Goal: Task Accomplishment & Management: Use online tool/utility

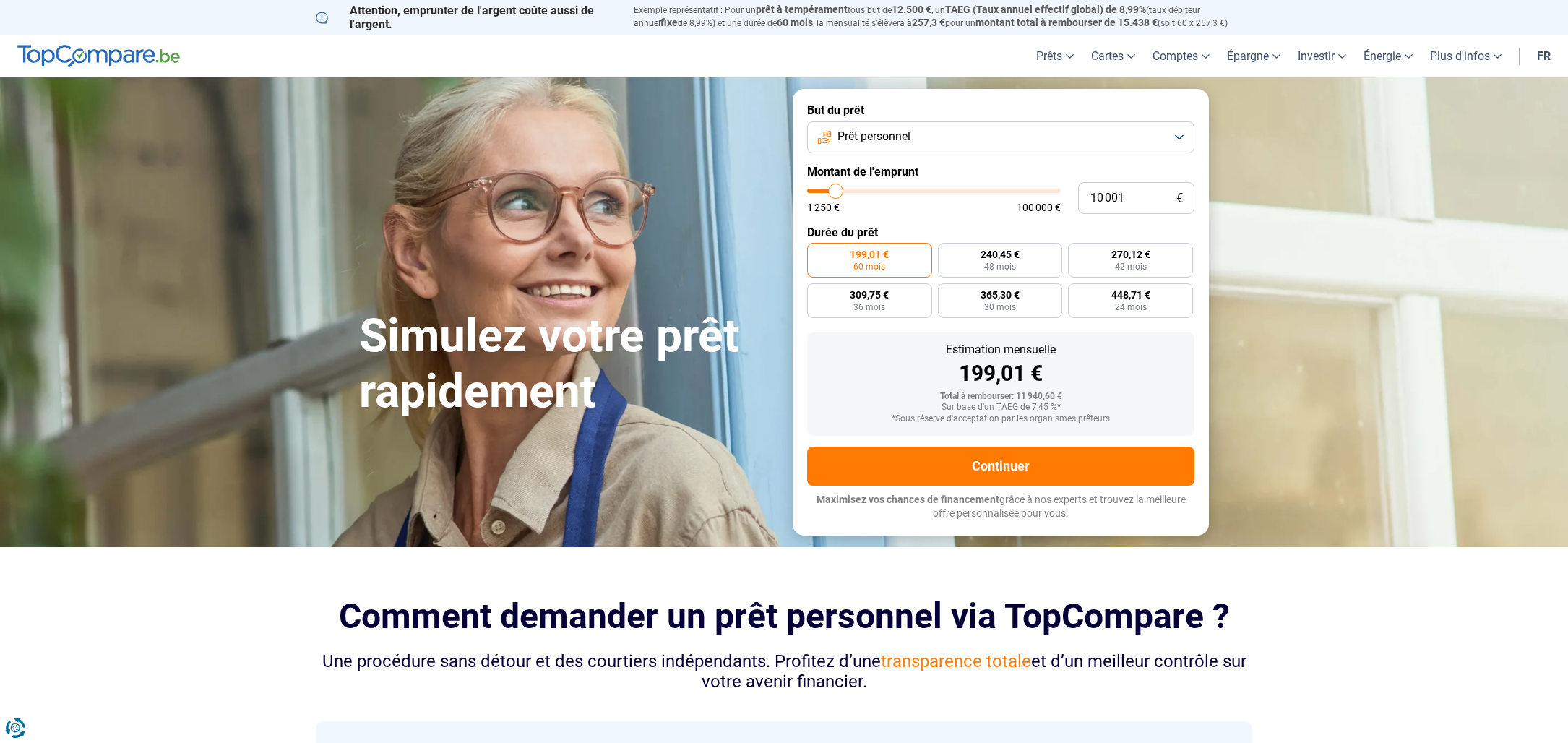
scroll to position [2, 0]
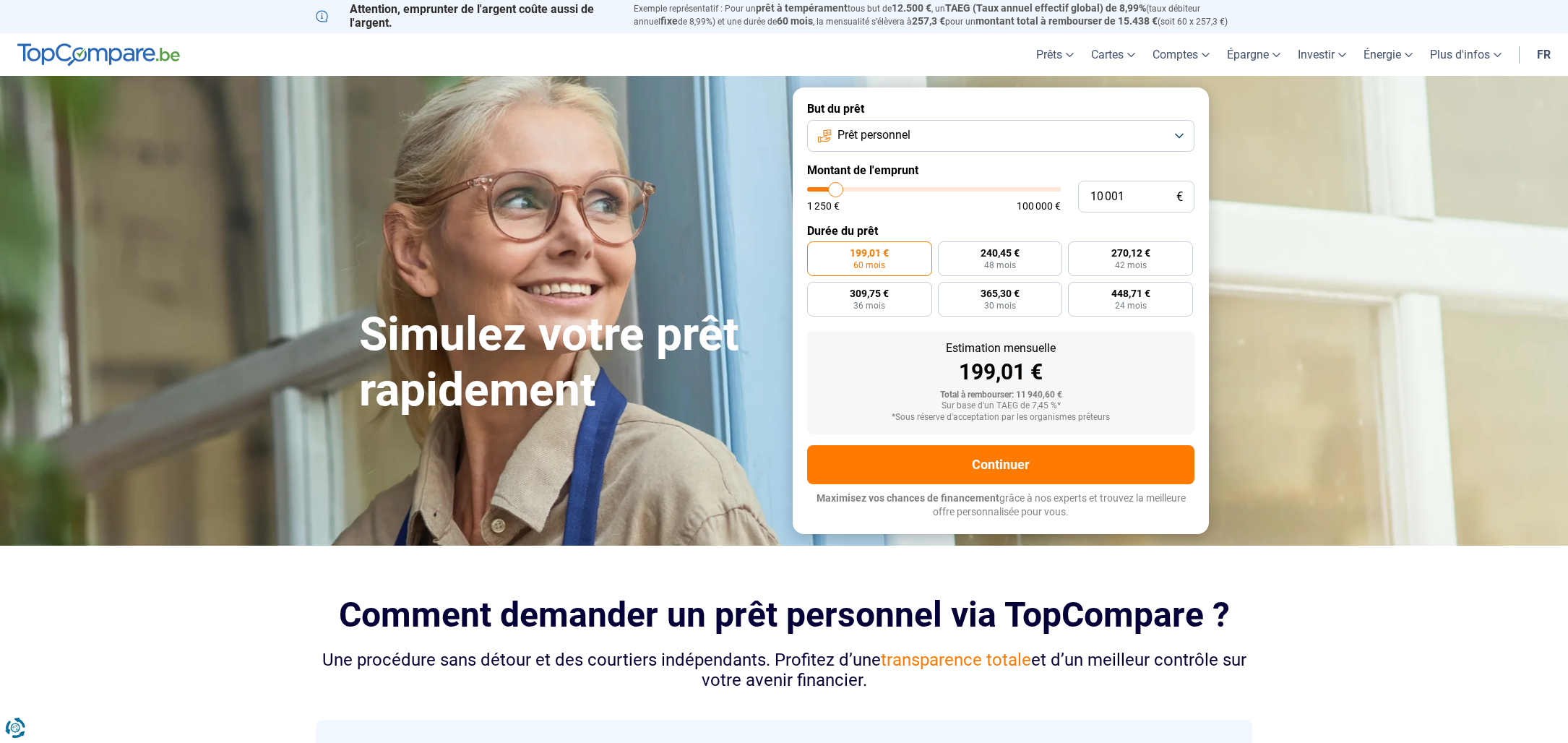
type input "9 500"
type input "9500"
type input "9 750"
type input "9750"
type input "10 500"
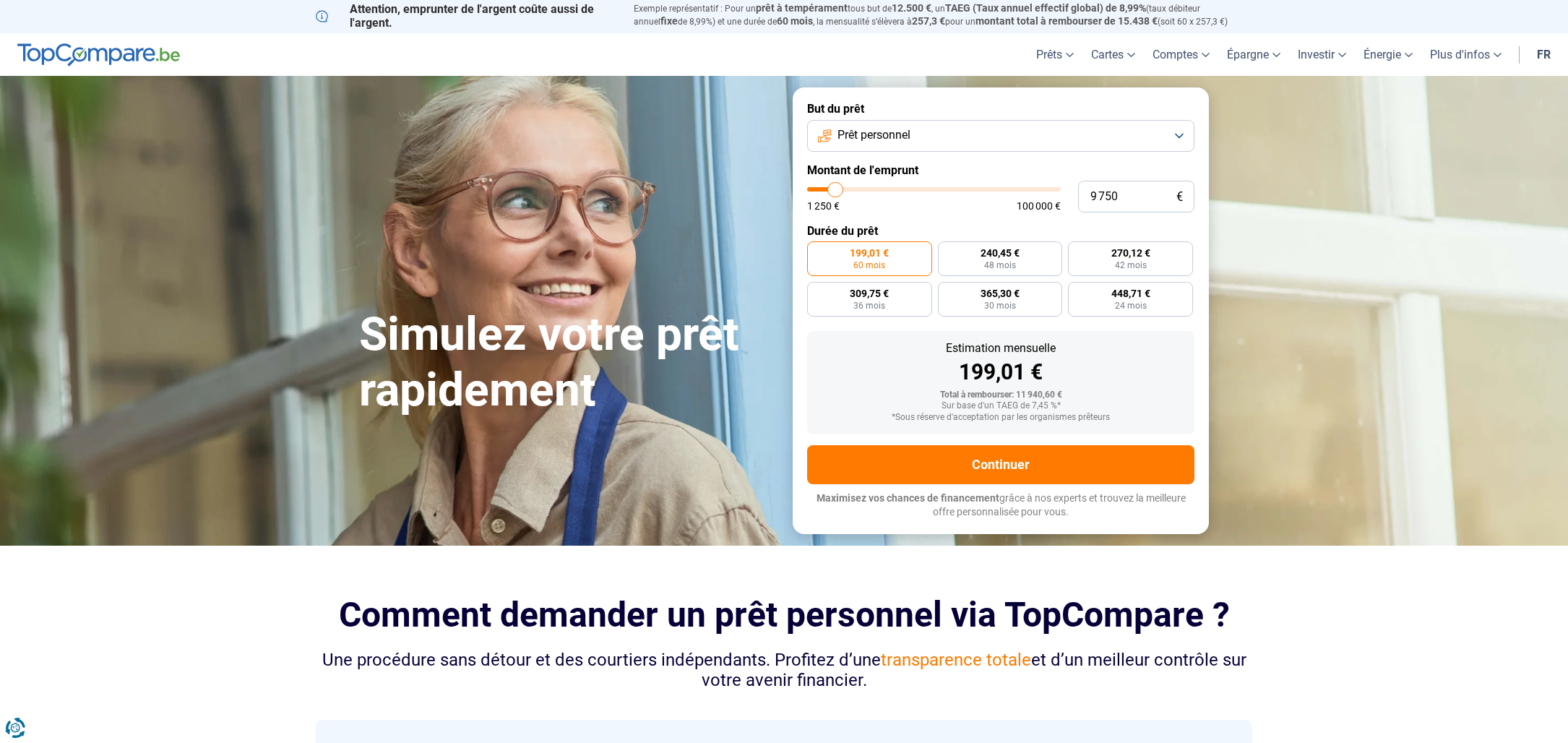
type input "10500"
type input "11 750"
type input "11750"
type input "13 500"
type input "13500"
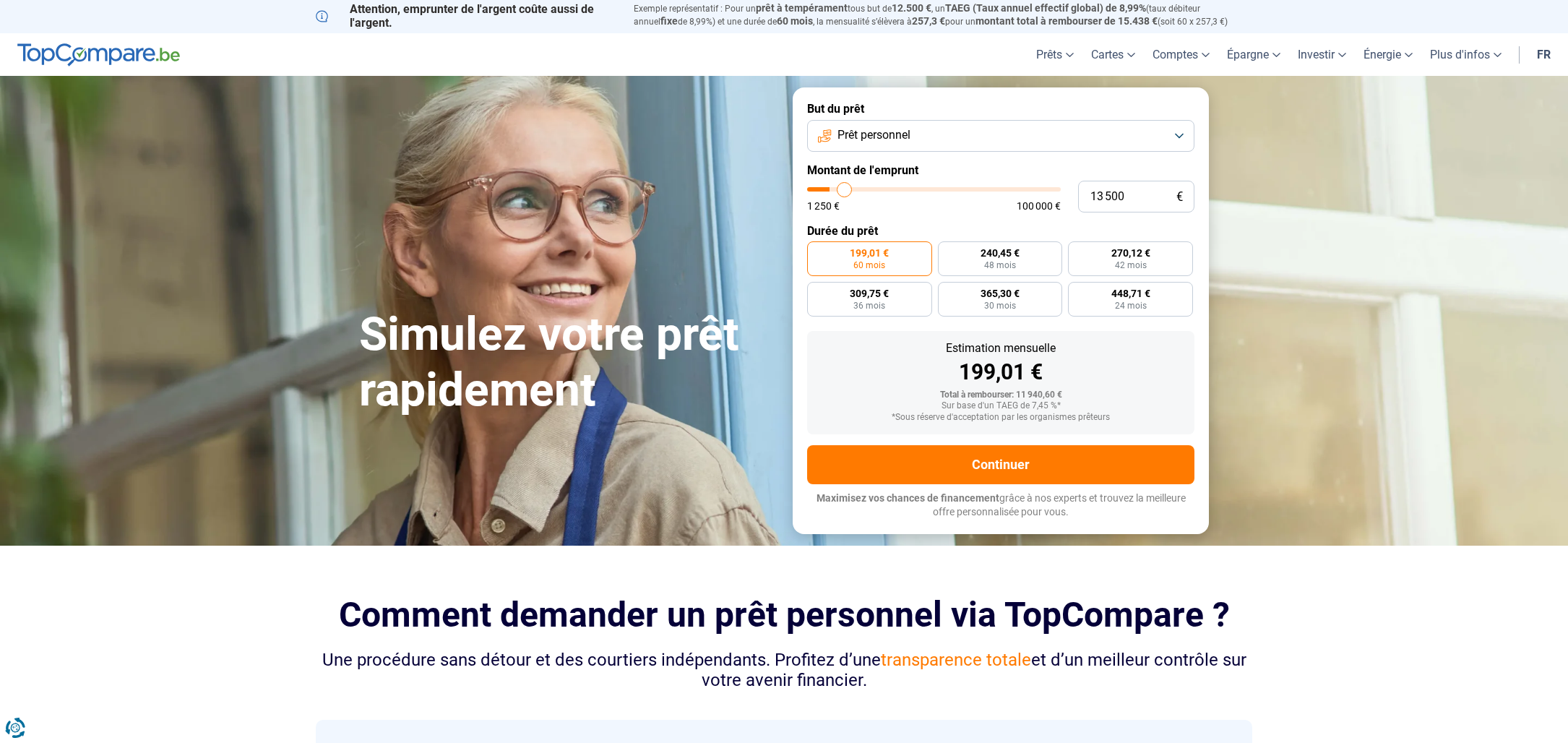
type input "16 500"
type input "16500"
type input "18 750"
type input "18750"
type input "22 500"
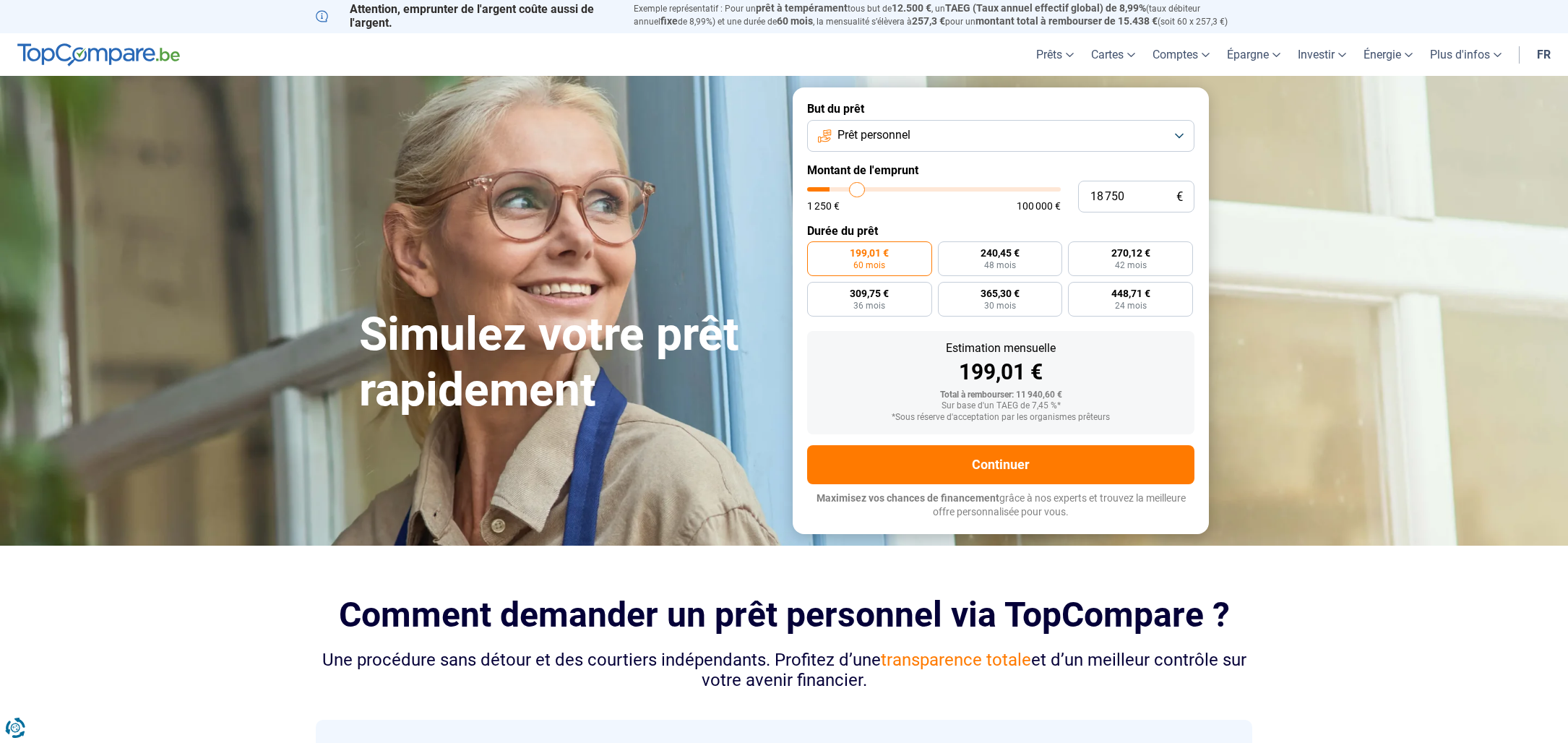
type input "22500"
type input "26 750"
type input "26750"
type input "31 250"
type input "31250"
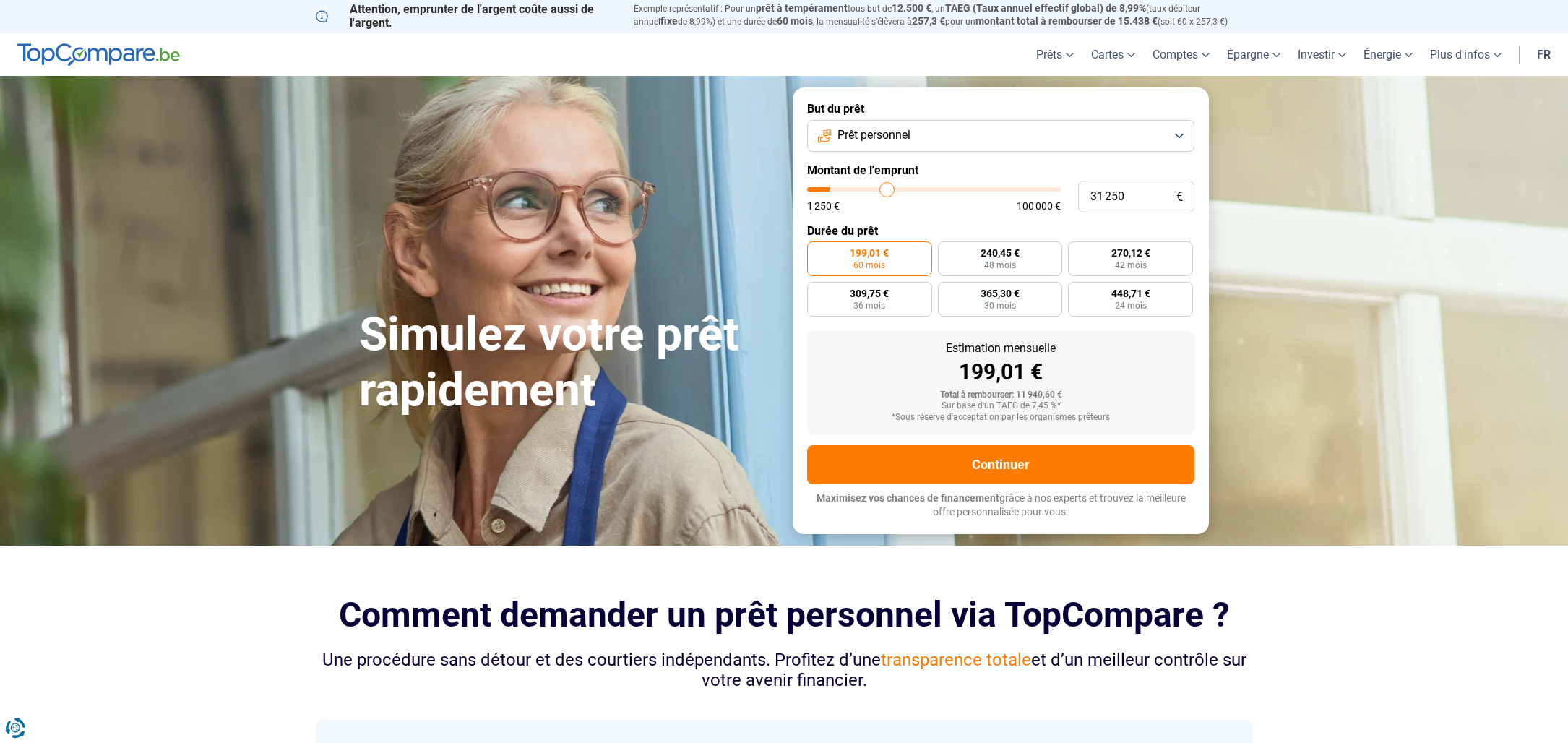
type input "38 500"
type input "38500"
type input "45 500"
type input "45500"
type input "53 250"
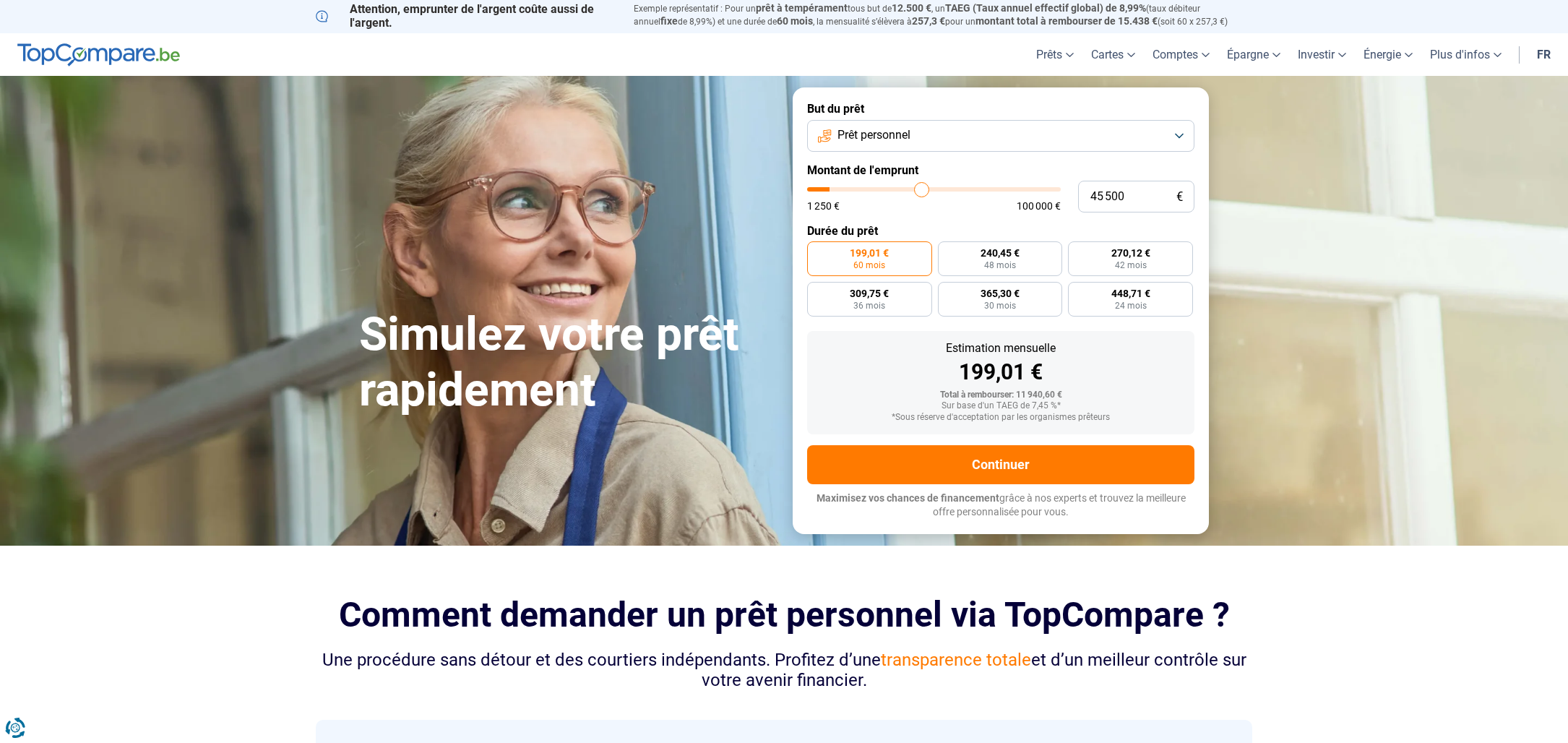
type input "53250"
type input "58 500"
type input "58500"
type input "64 500"
type input "64500"
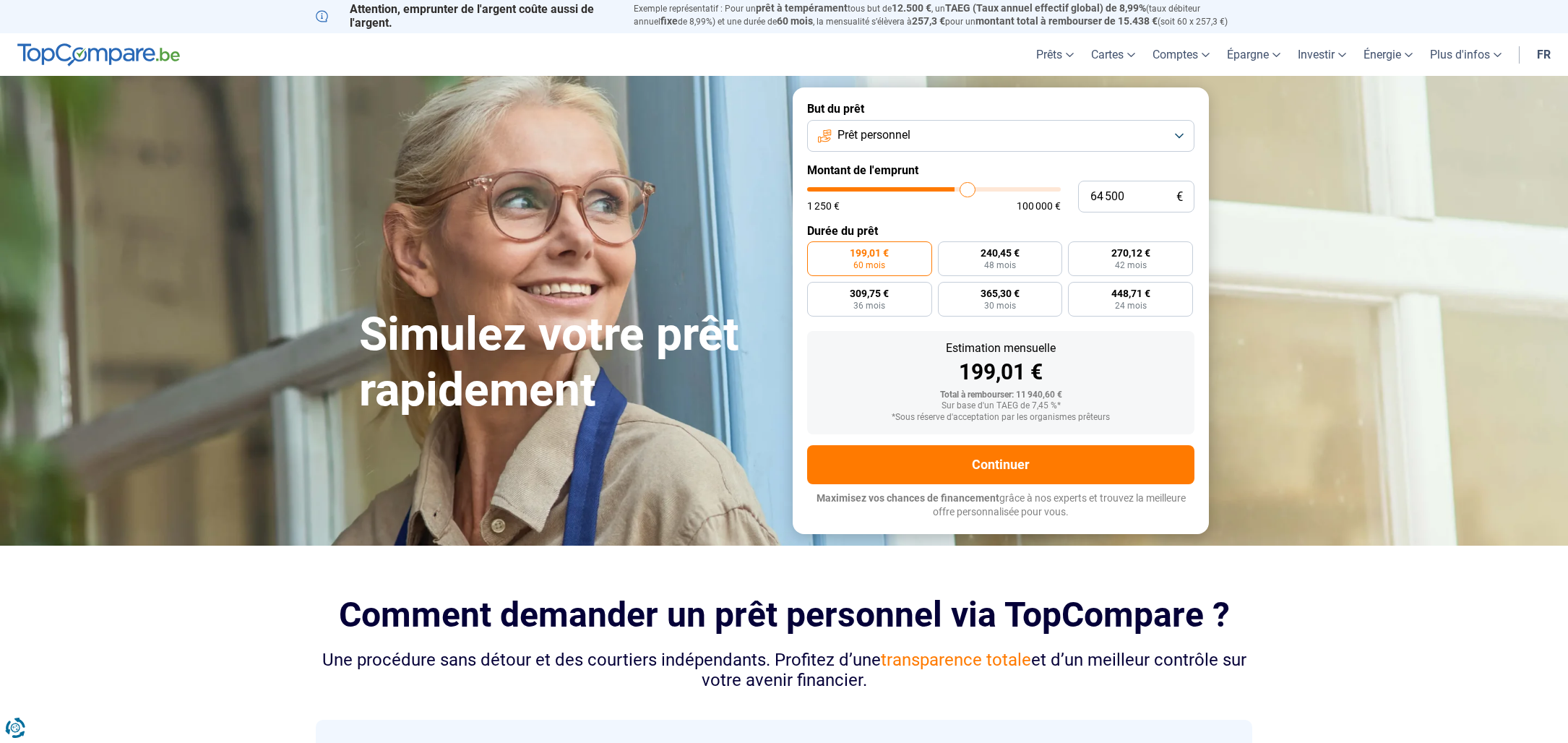
type input "71 250"
type input "71250"
type input "75 750"
type input "75750"
type input "79 750"
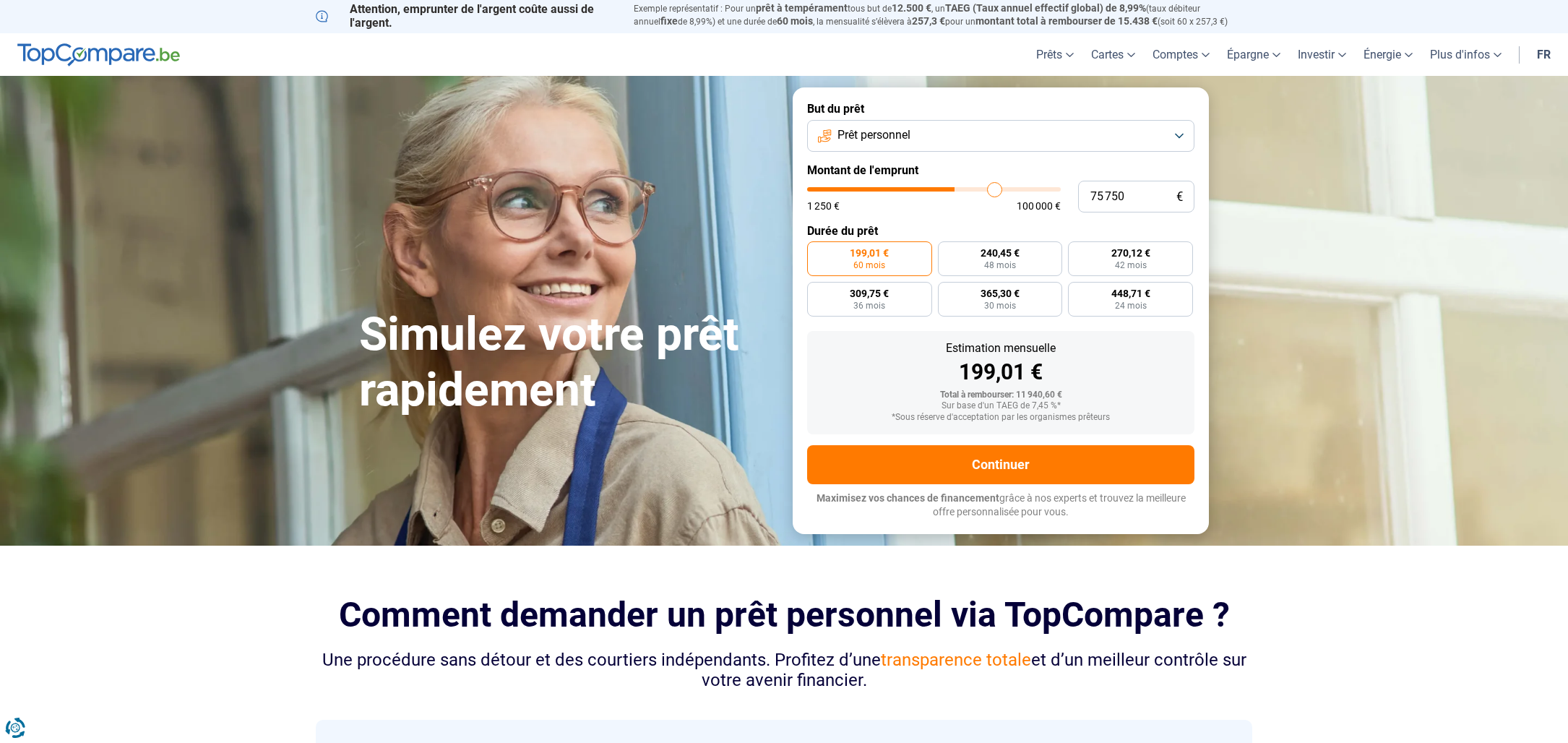
type input "79750"
type input "82 250"
type input "82250"
type input "84 500"
type input "84500"
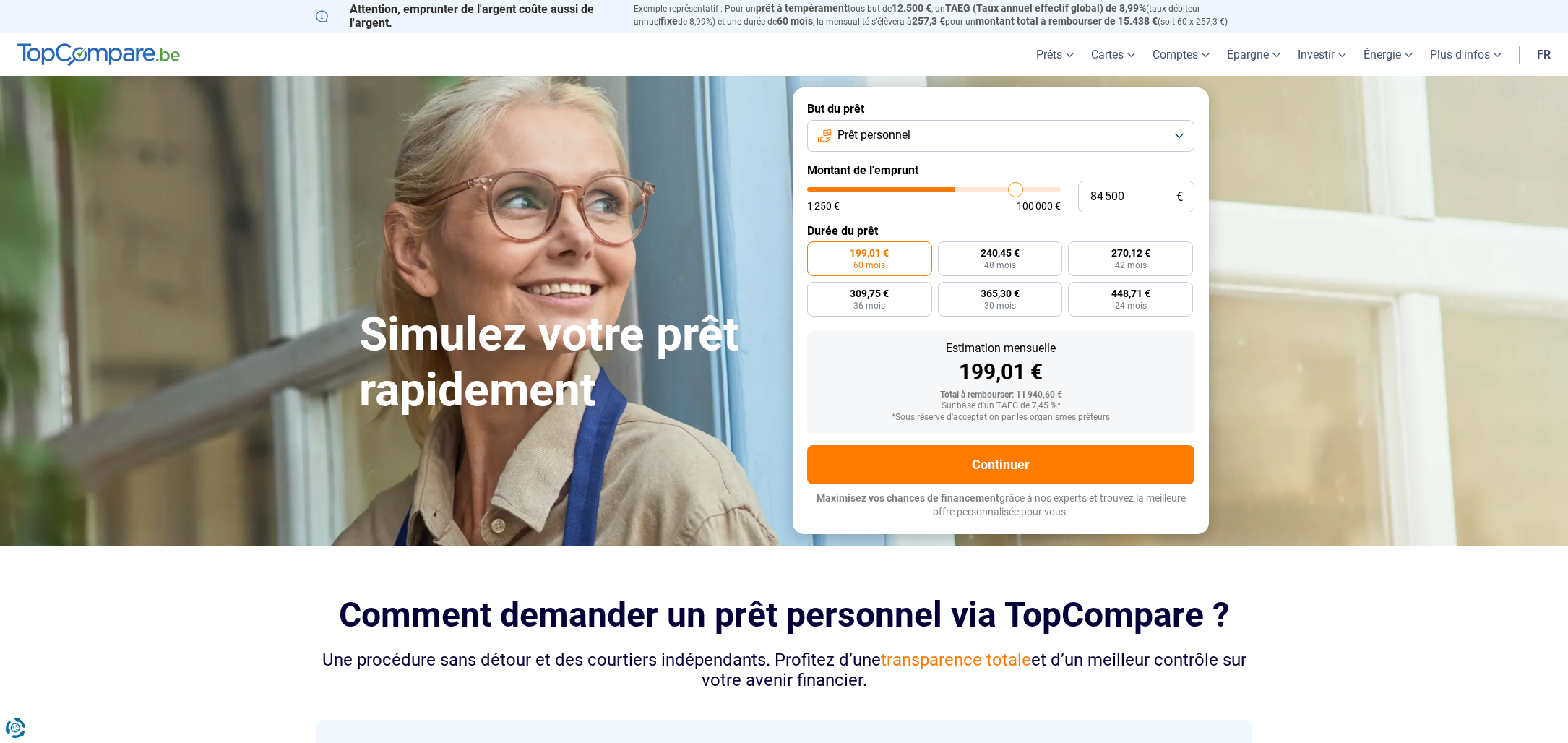
type input "85 500"
type input "85500"
type input "86 250"
type input "86250"
type input "87 000"
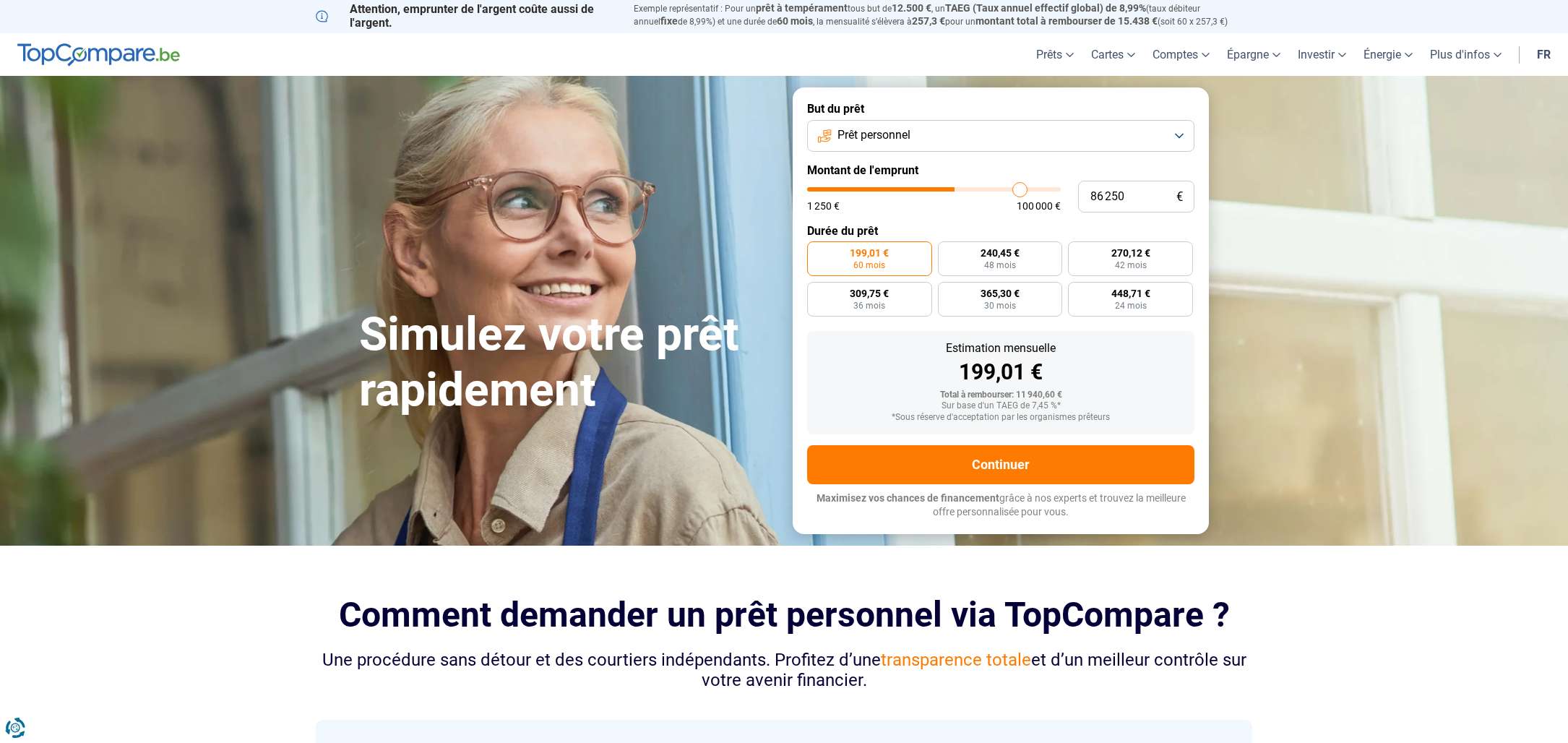
type input "87000"
type input "87 250"
type input "87250"
type input "87 000"
type input "87000"
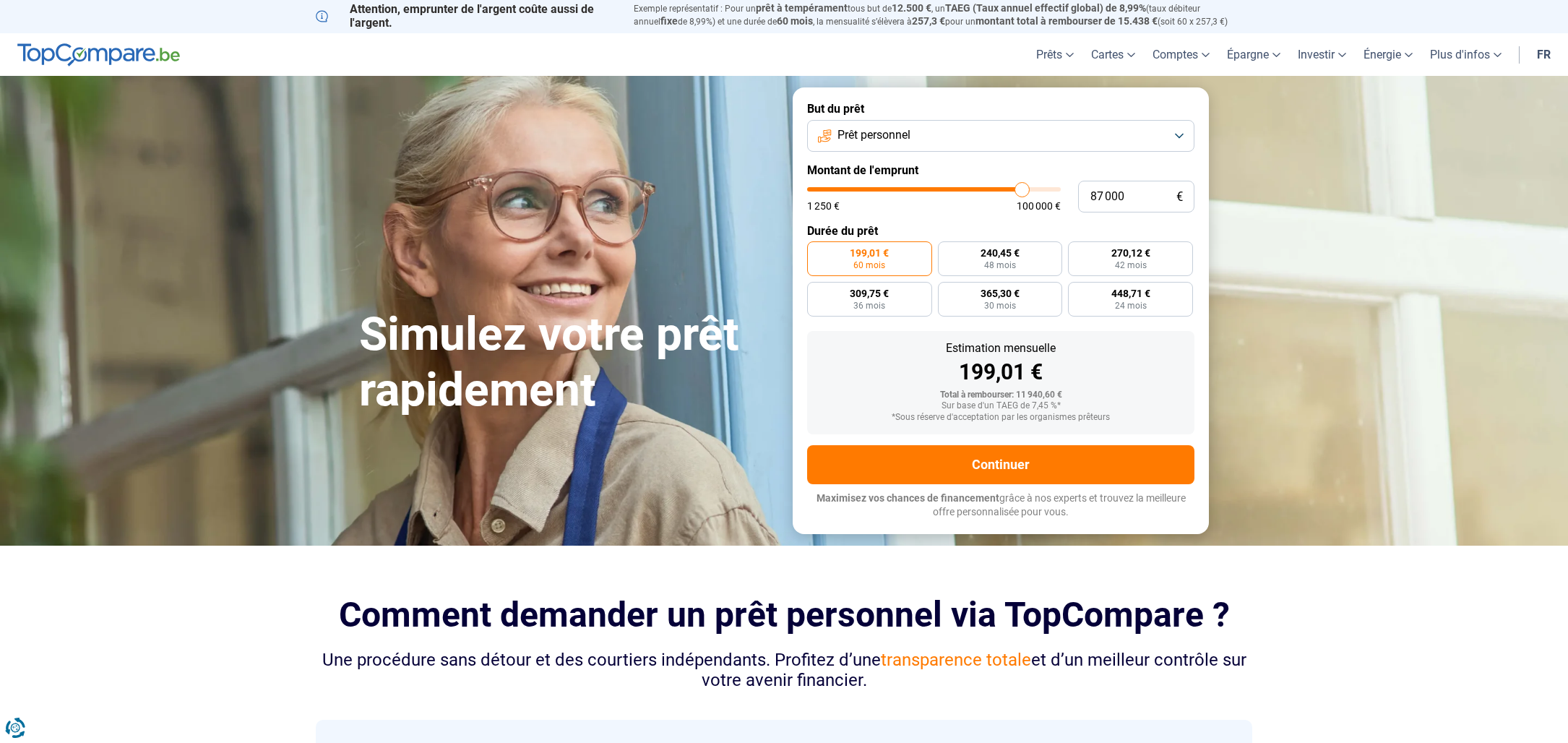
type input "86 500"
type input "86500"
type input "85 250"
type input "85250"
type input "83 750"
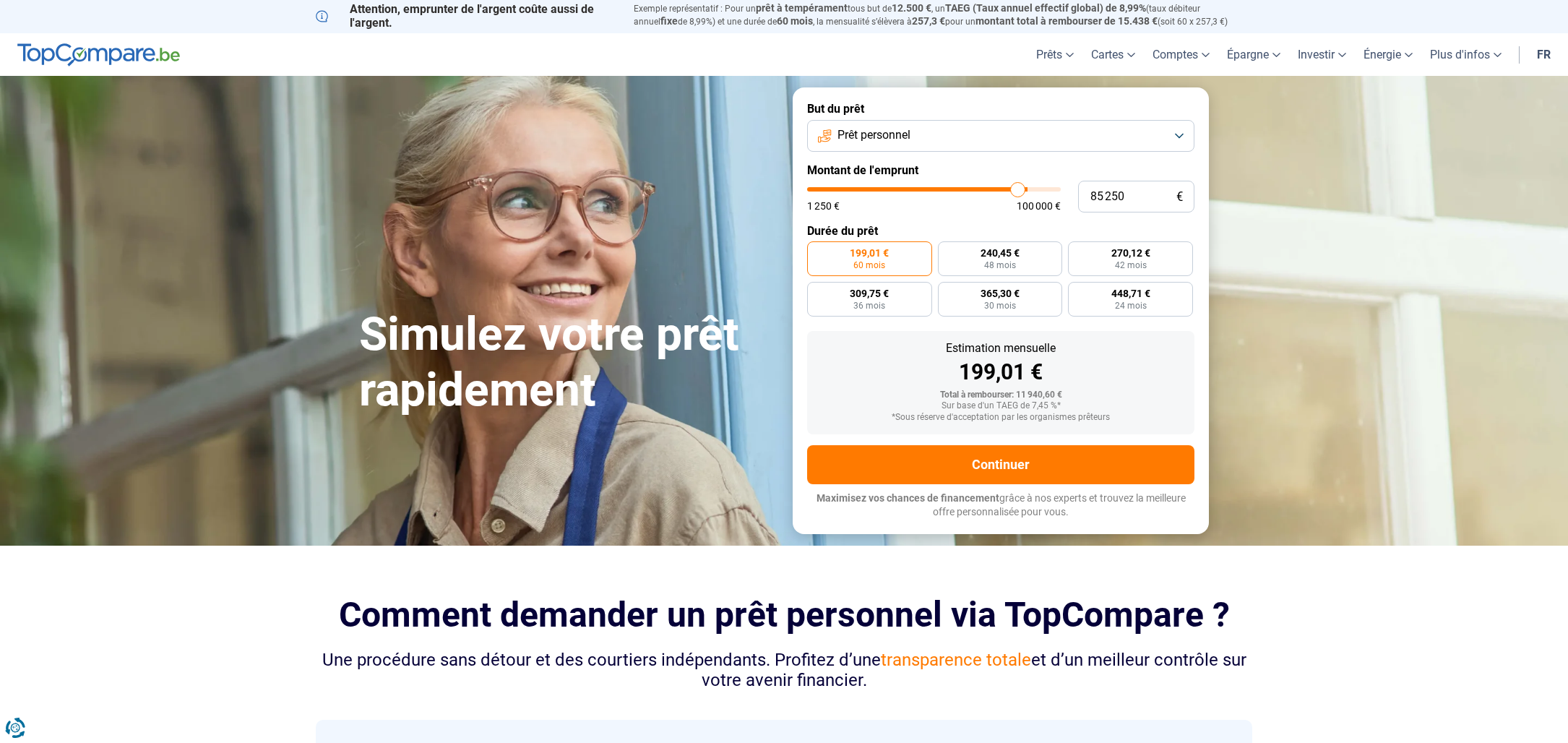
type input "83750"
type input "82 000"
type input "82000"
type input "79 500"
type input "79500"
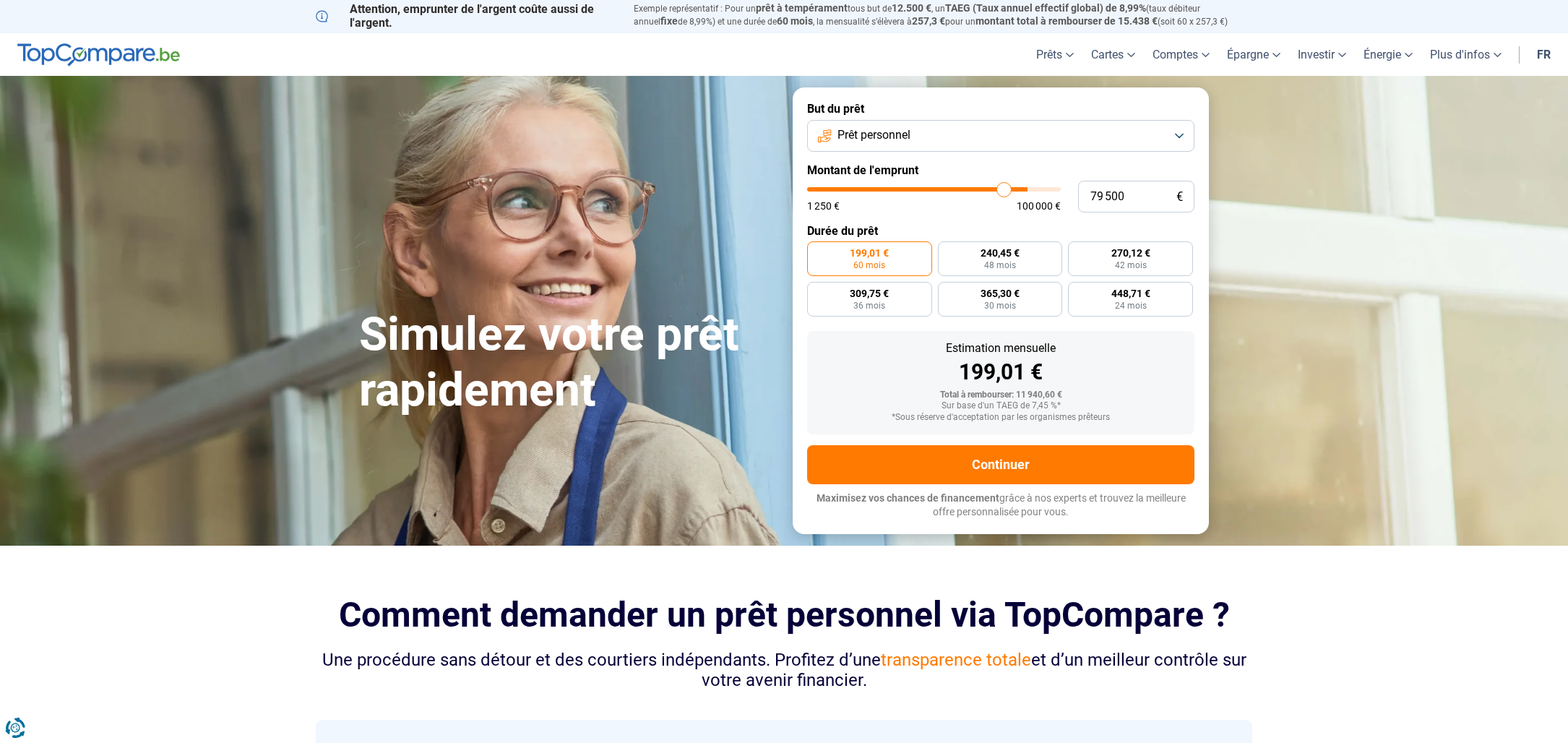
type input "77 000"
type input "77000"
type input "75 250"
type input "75250"
type input "73 250"
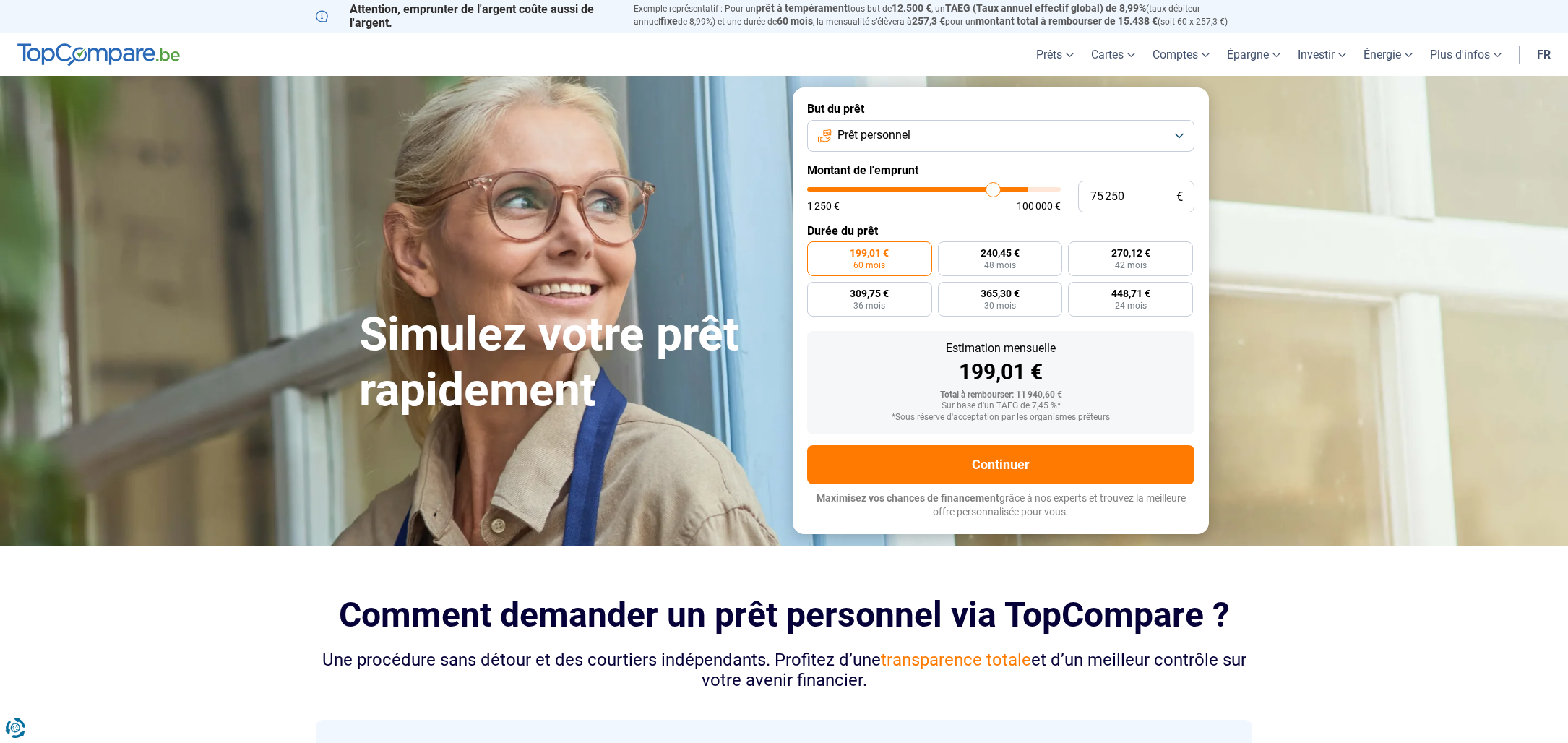
type input "73250"
type input "71 750"
type input "71750"
type input "70 500"
type input "70500"
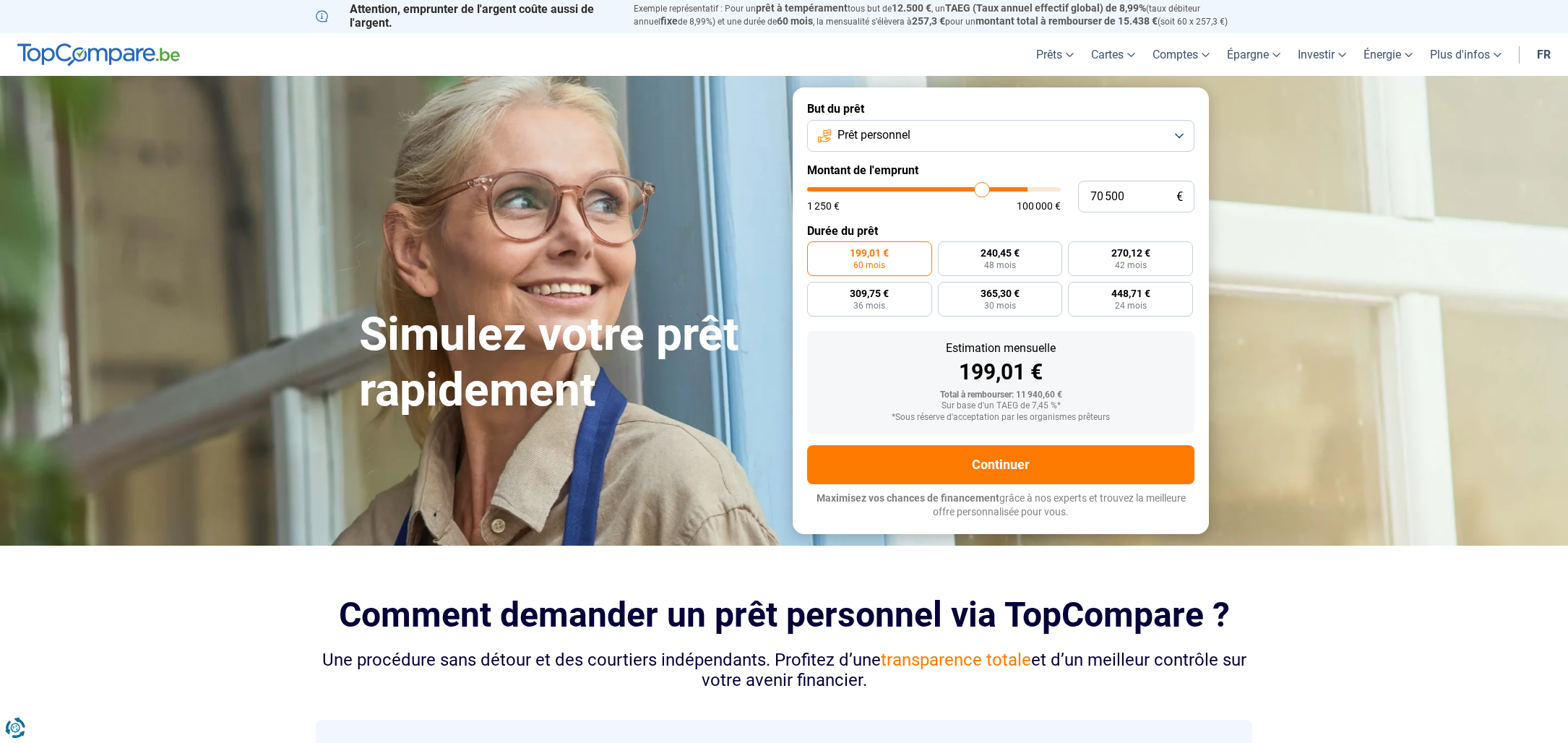
type input "70 000"
type input "70000"
type input "69 750"
type input "69750"
type input "69 500"
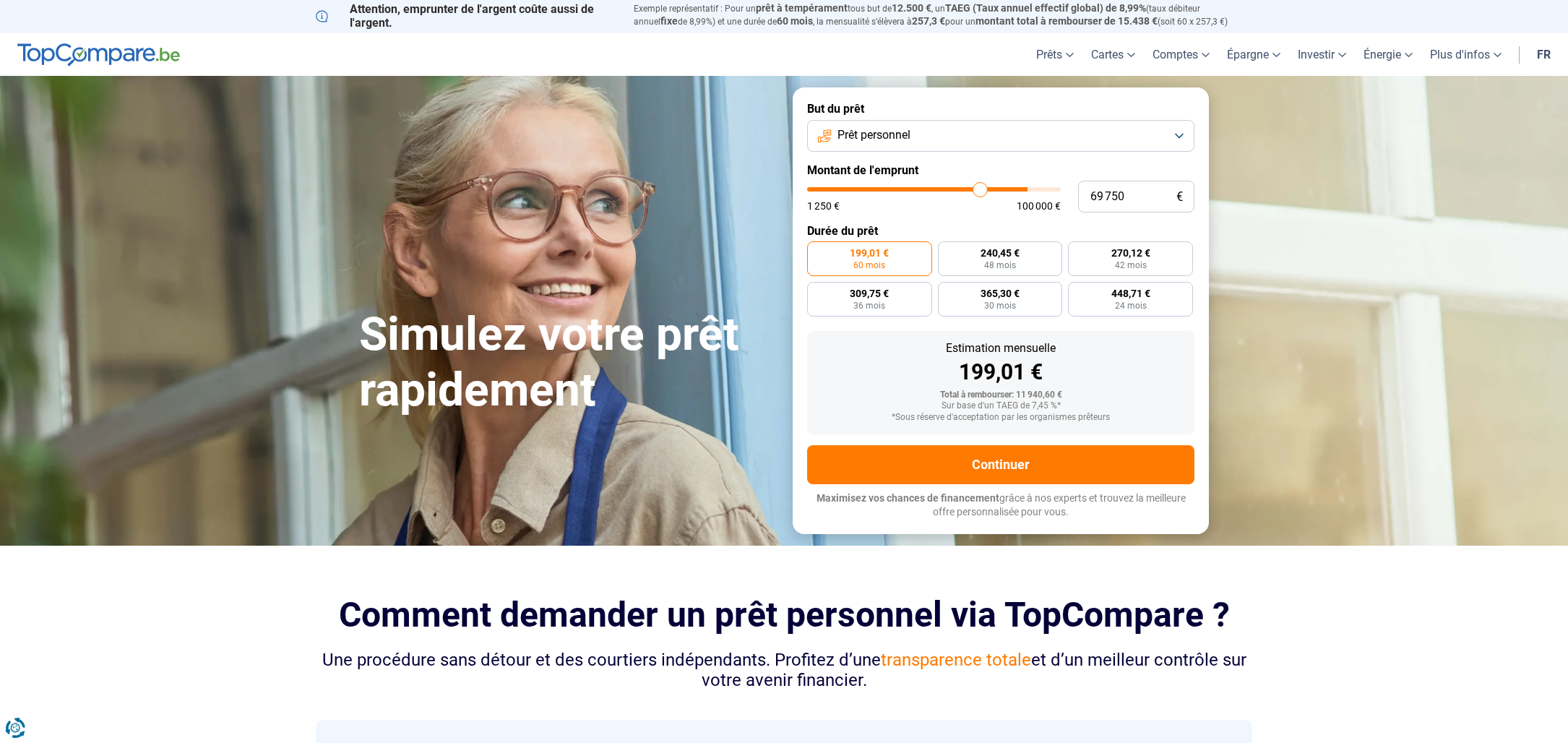
type input "69500"
type input "69 250"
type input "69250"
type input "69 000"
type input "69000"
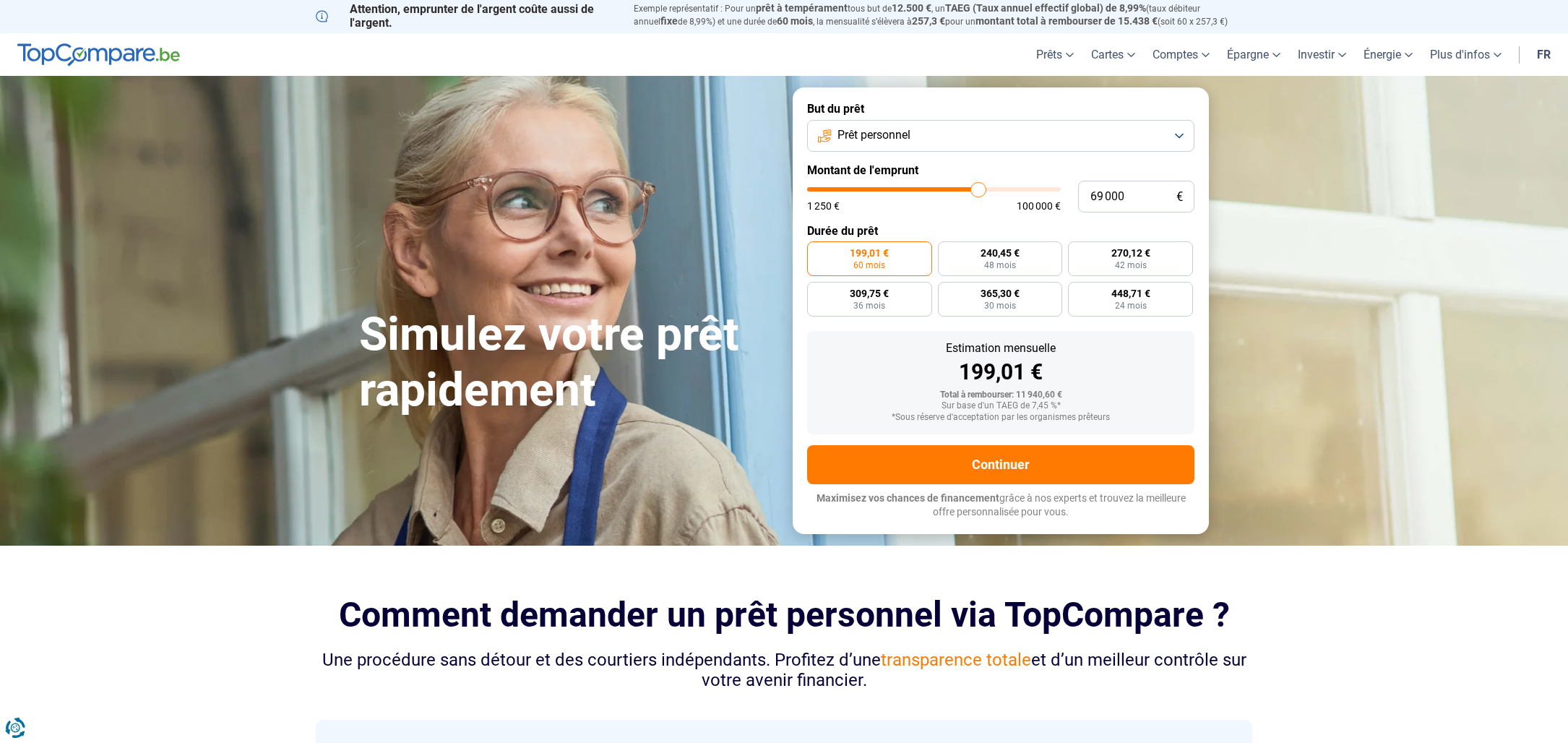
type input "67 750"
type input "67750"
type input "66 750"
type input "66750"
type input "65 250"
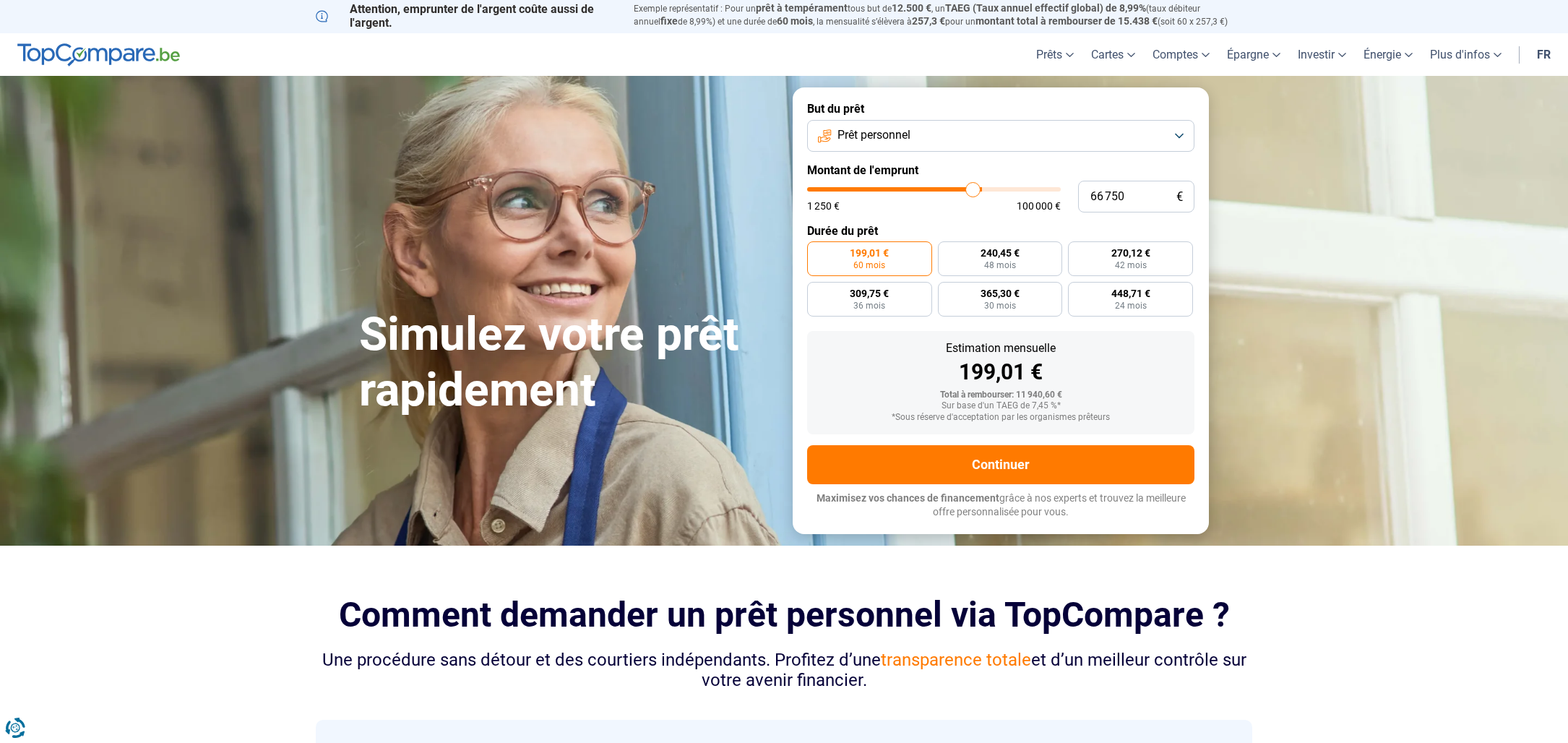
type input "65250"
type input "63 500"
type input "63500"
type input "62 000"
type input "62000"
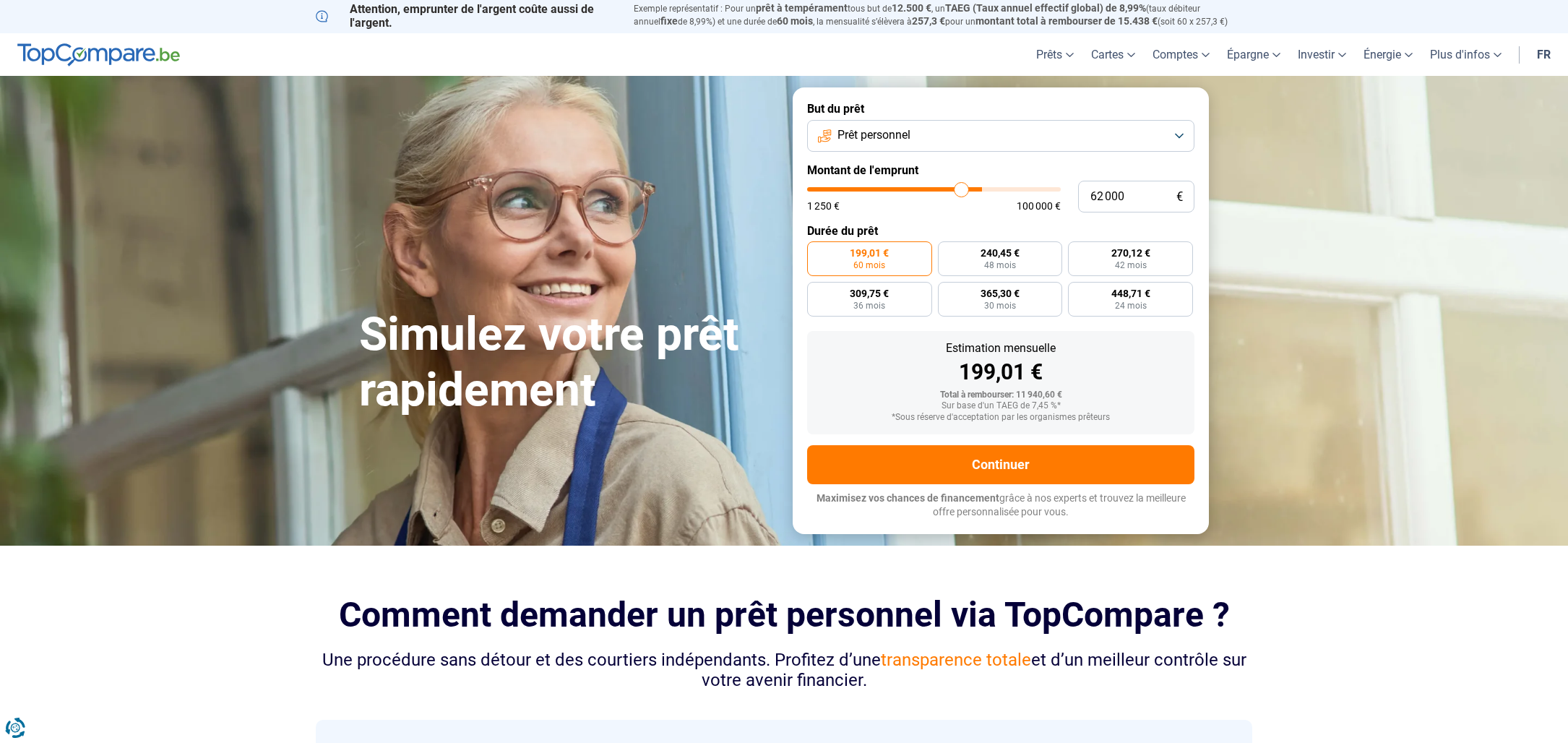
type input "61 000"
type input "61000"
type input "60 000"
type input "60000"
type input "59 500"
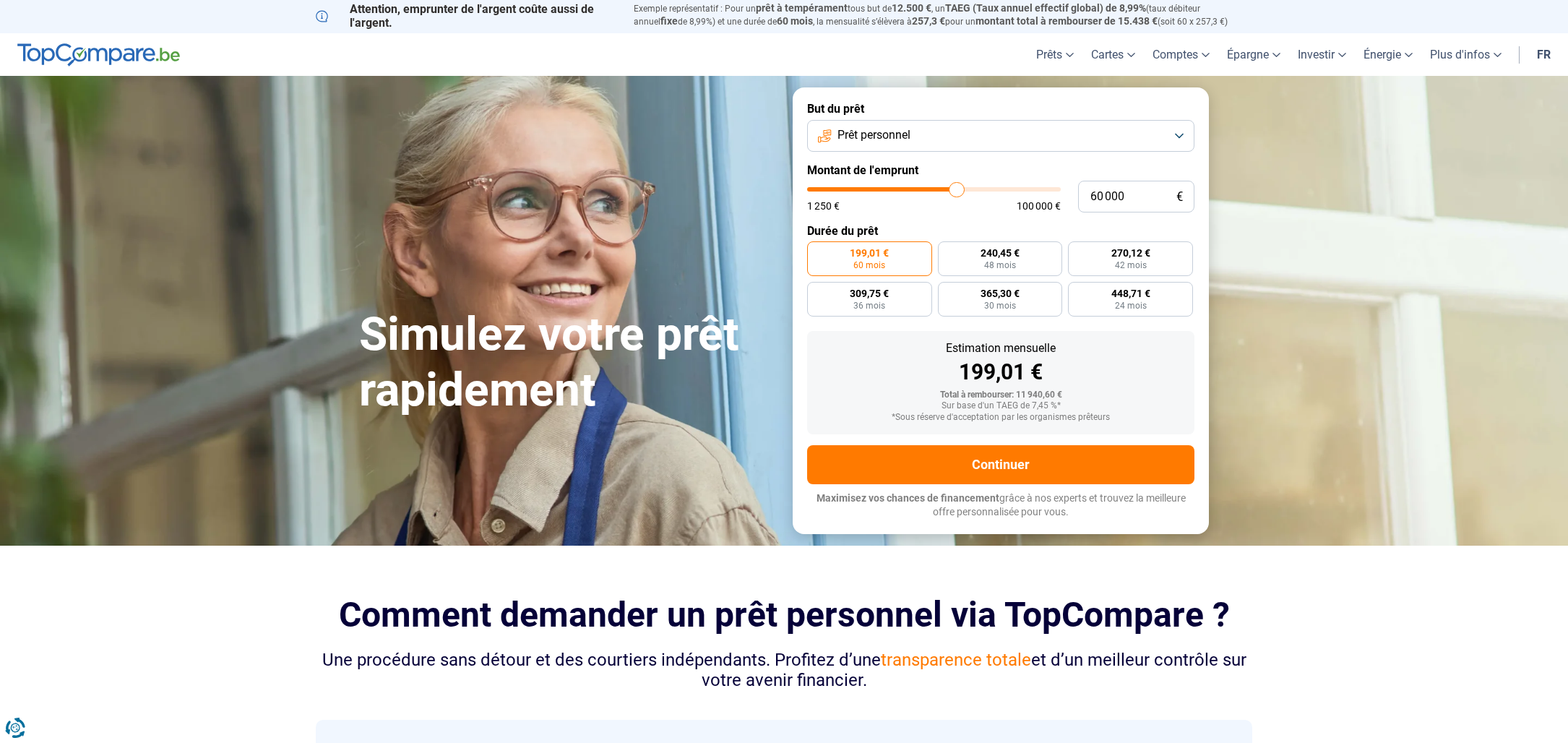
type input "59500"
type input "59 250"
type input "59250"
type input "59 000"
type input "59000"
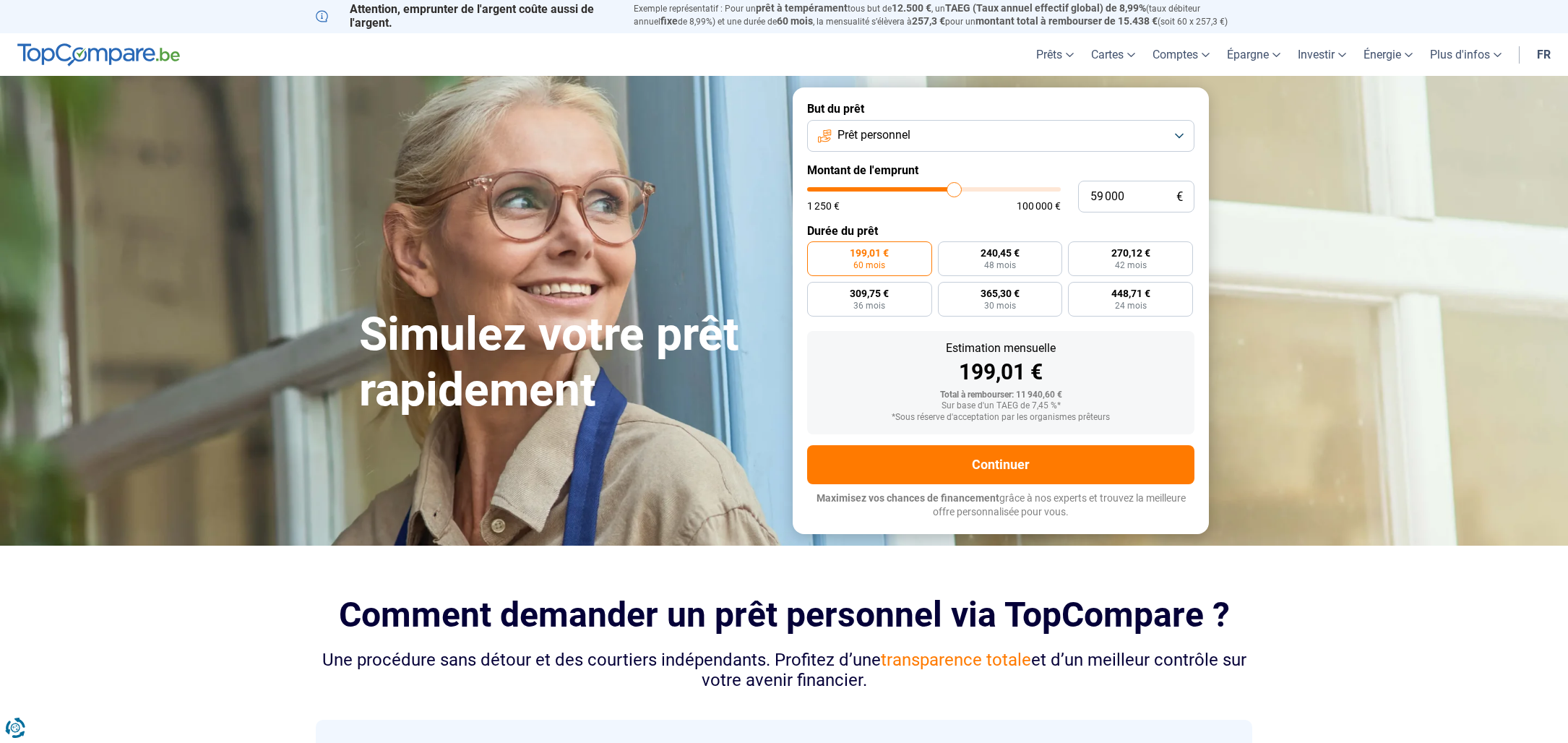
type input "58 750"
type input "58750"
type input "58 500"
type input "58500"
type input "58 250"
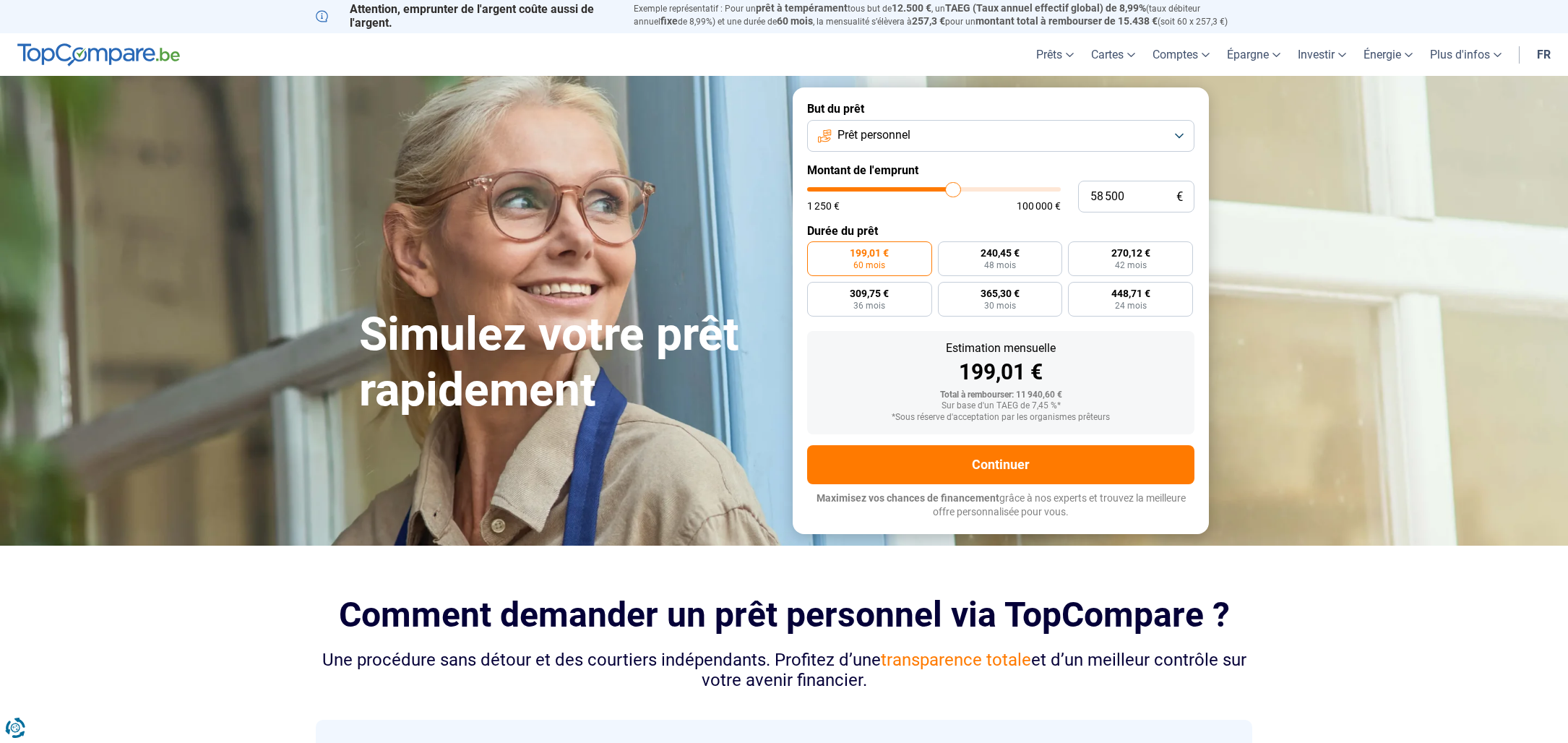
type input "58250"
type input "58 000"
type input "58000"
type input "57 750"
type input "57750"
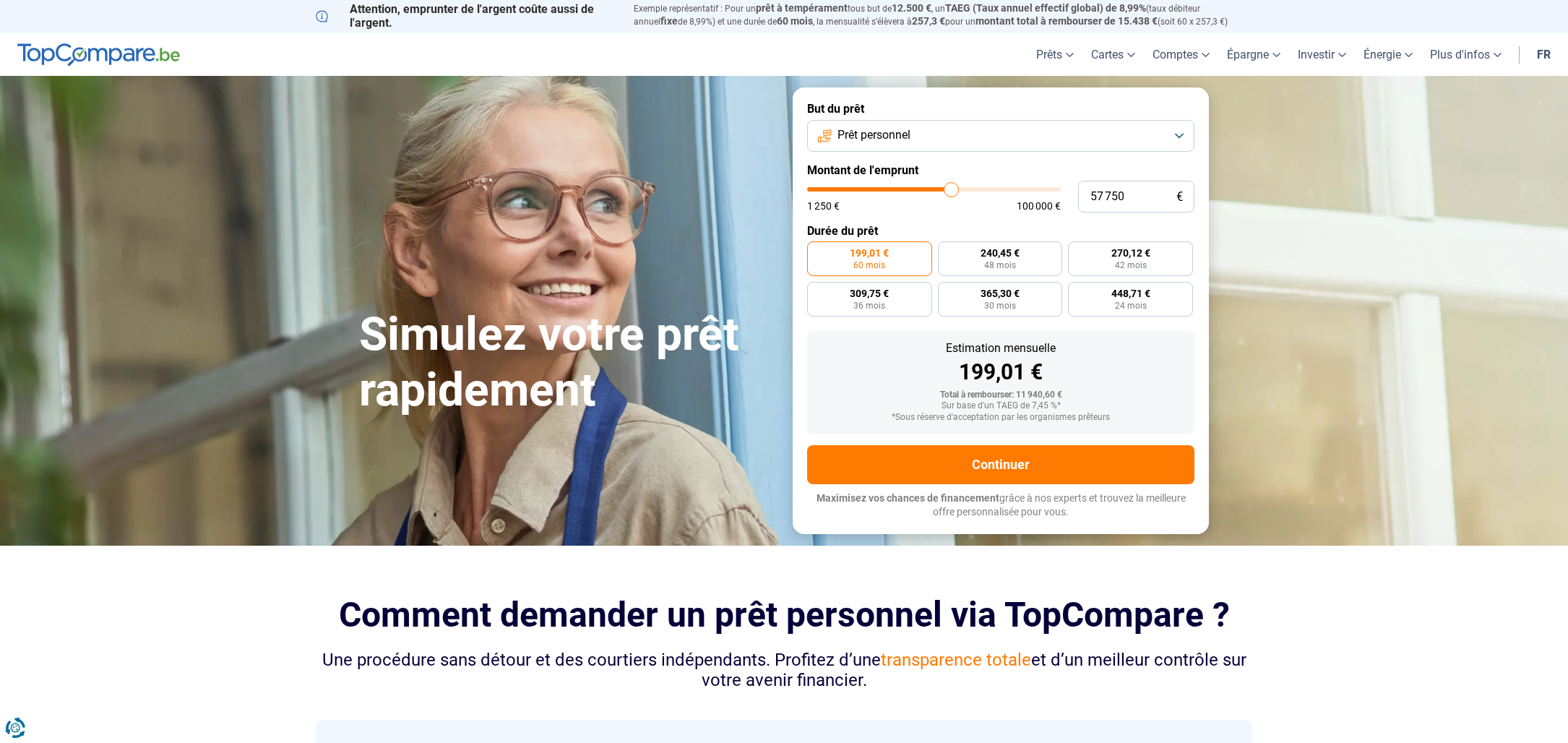
type input "57 250"
type input "57250"
type input "57 000"
type input "57000"
type input "56 750"
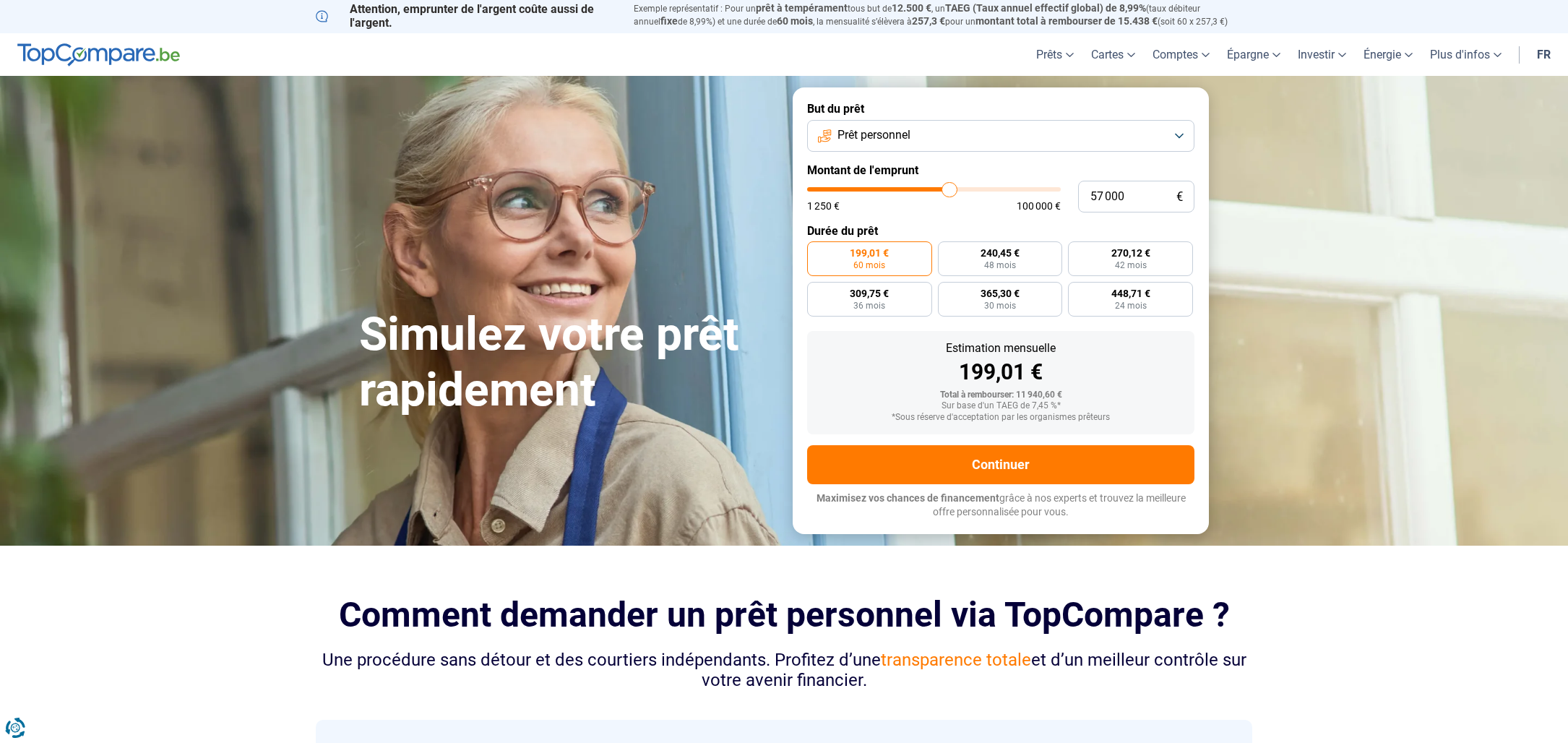
type input "56750"
type input "56 500"
type input "56500"
type input "56 000"
type input "56000"
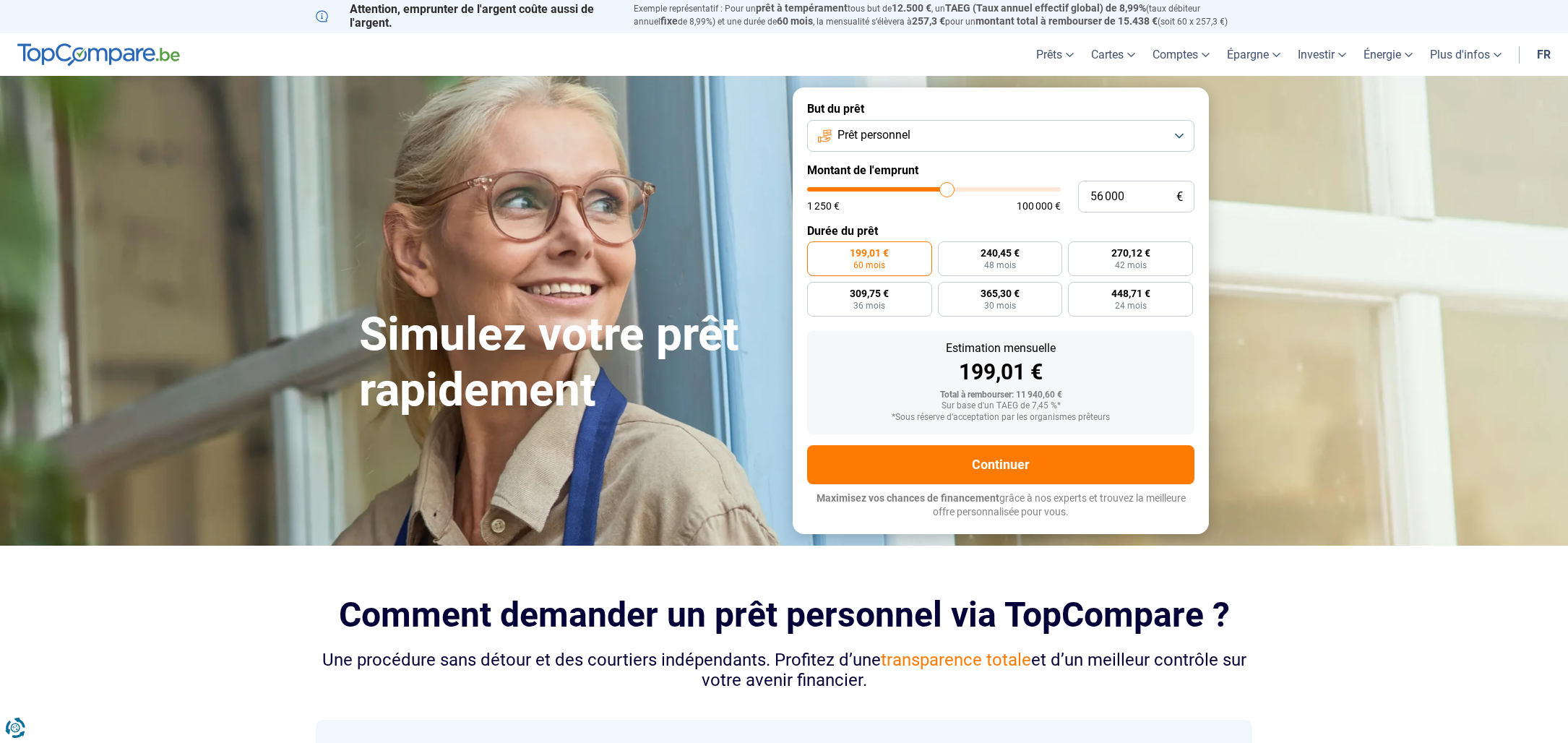
type input "55 500"
type input "55500"
type input "54 750"
type input "54750"
type input "54 250"
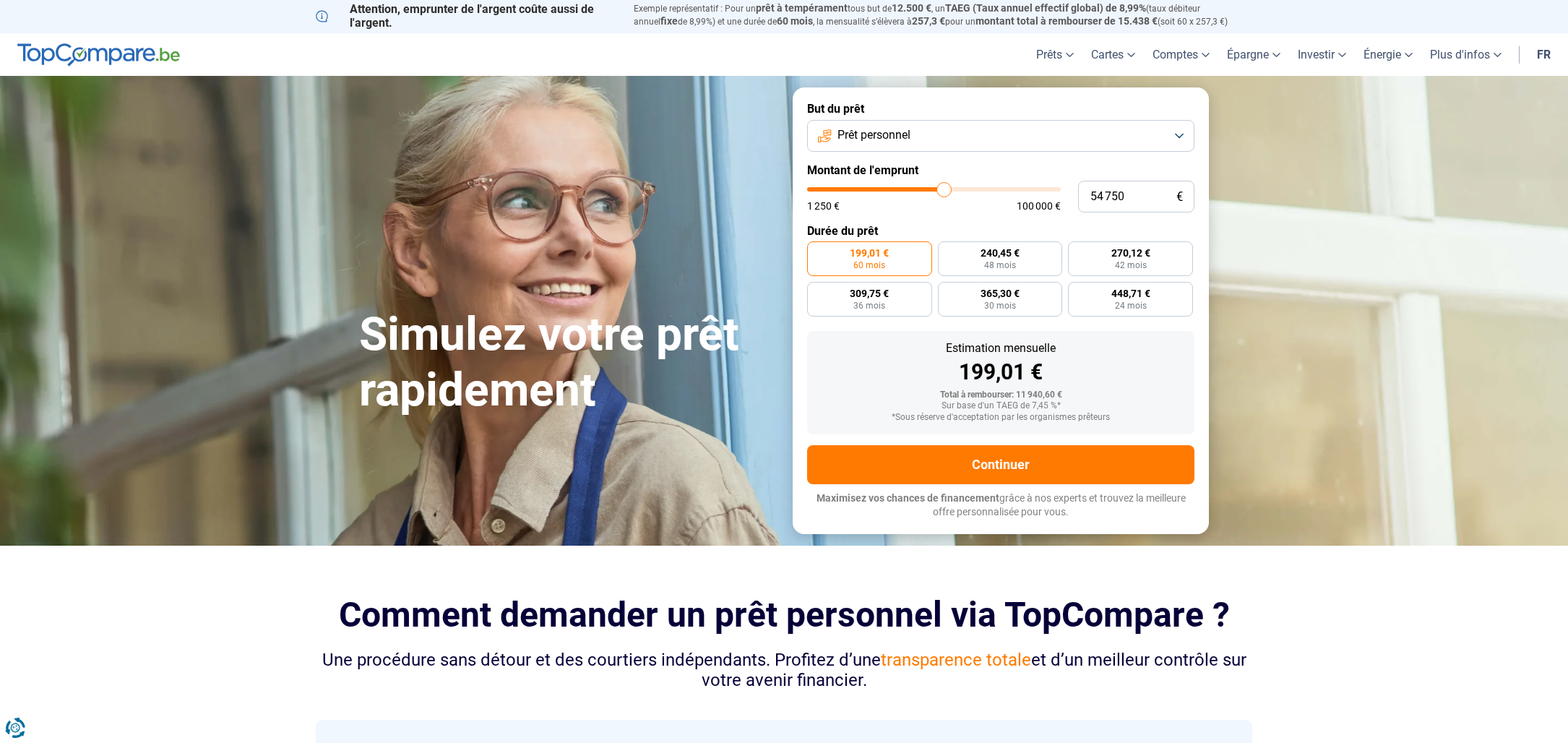
type input "54250"
type input "53 500"
type input "53500"
type input "53 000"
type input "53000"
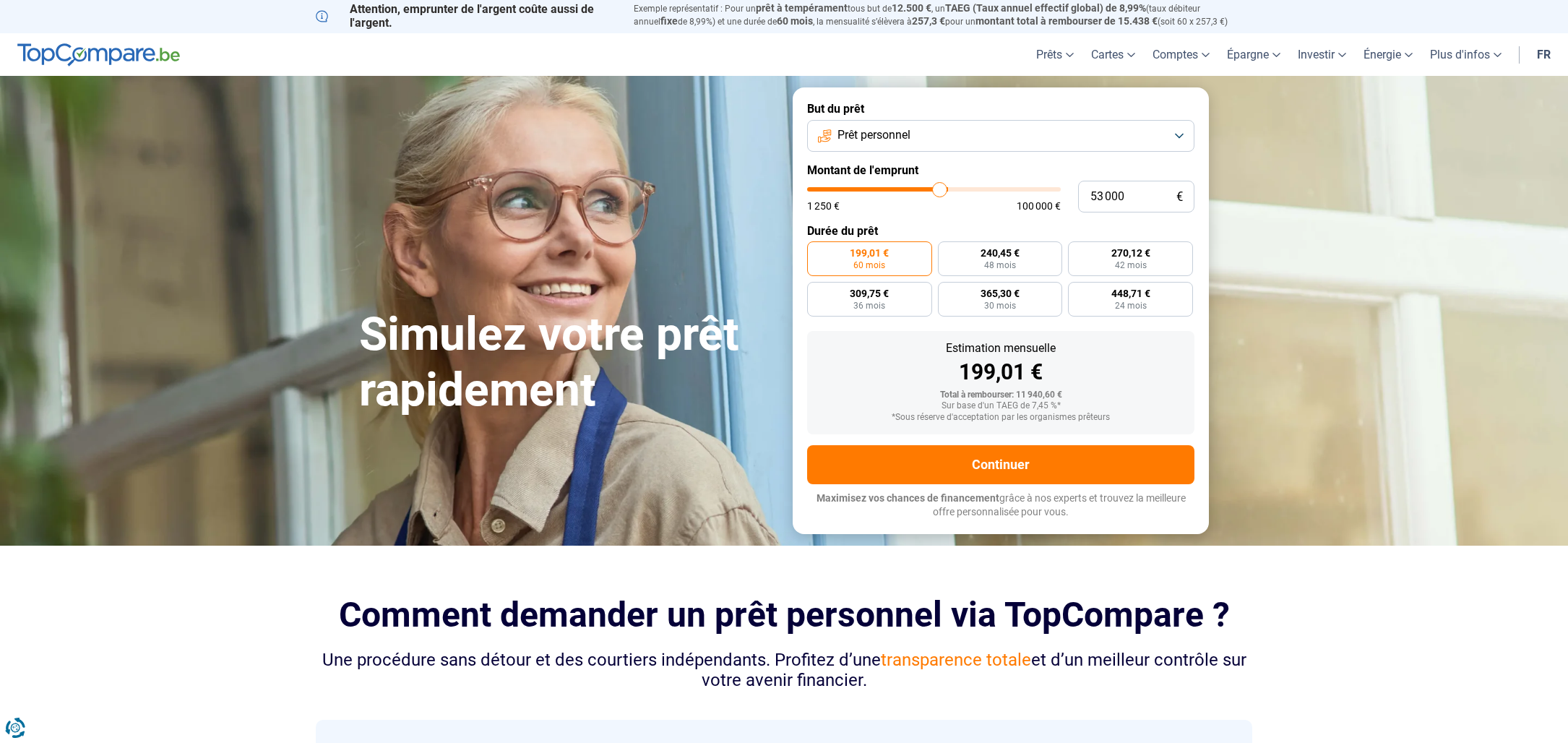
type input "52 750"
type input "52750"
type input "52 500"
type input "52500"
type input "52 250"
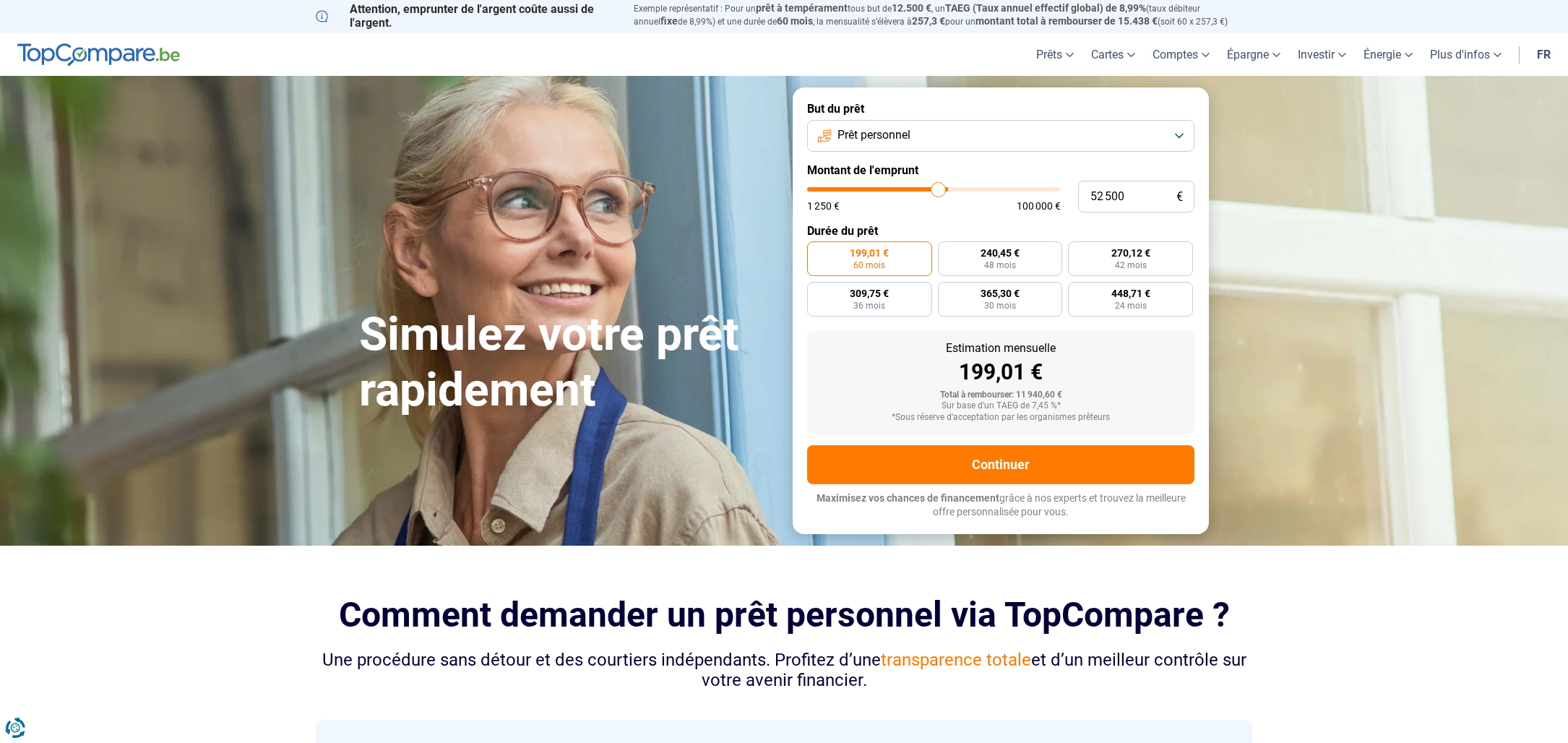
type input "52250"
type input "52 000"
type input "52000"
type input "51 500"
type input "51500"
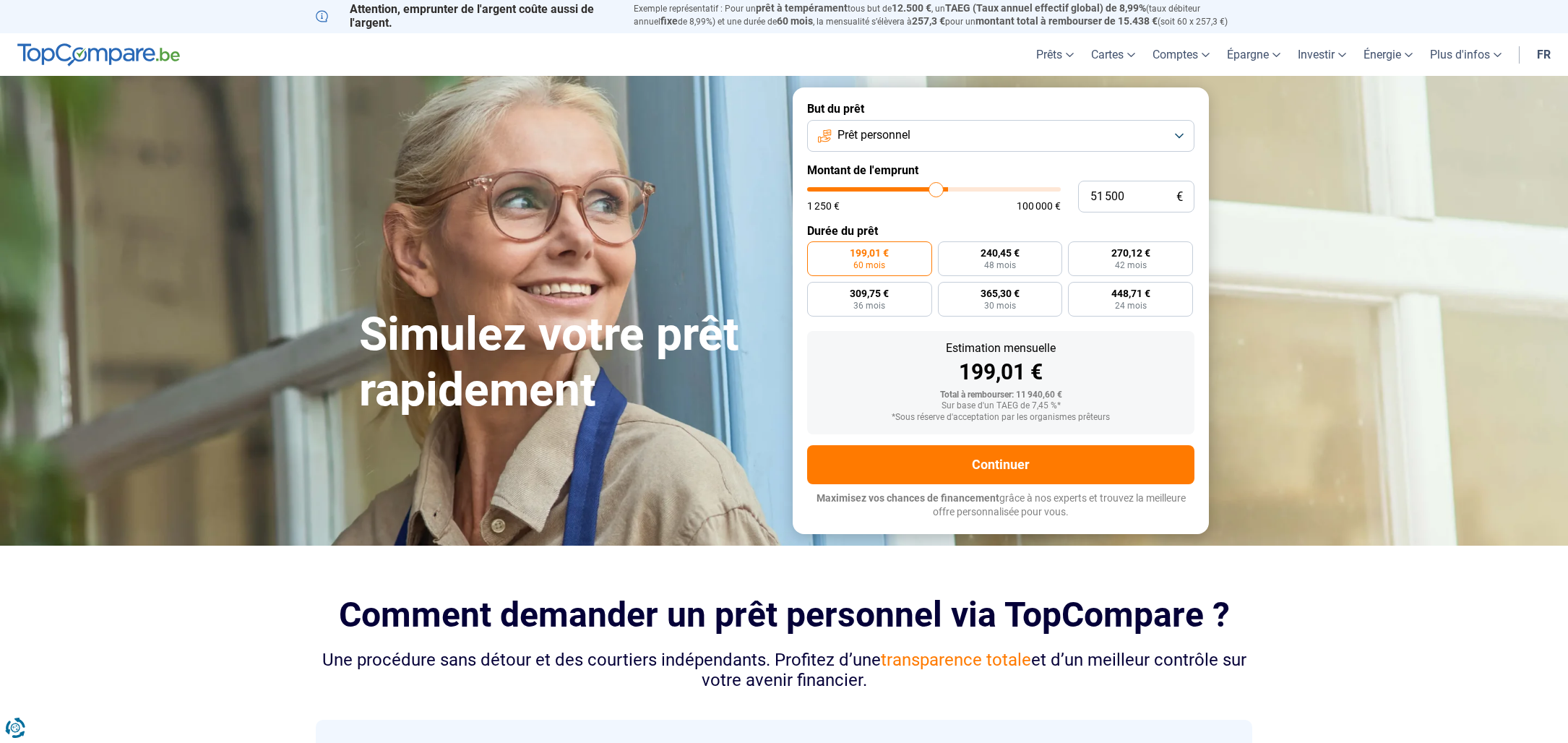
type input "51 250"
type input "51250"
type input "50 750"
type input "50750"
type input "50 500"
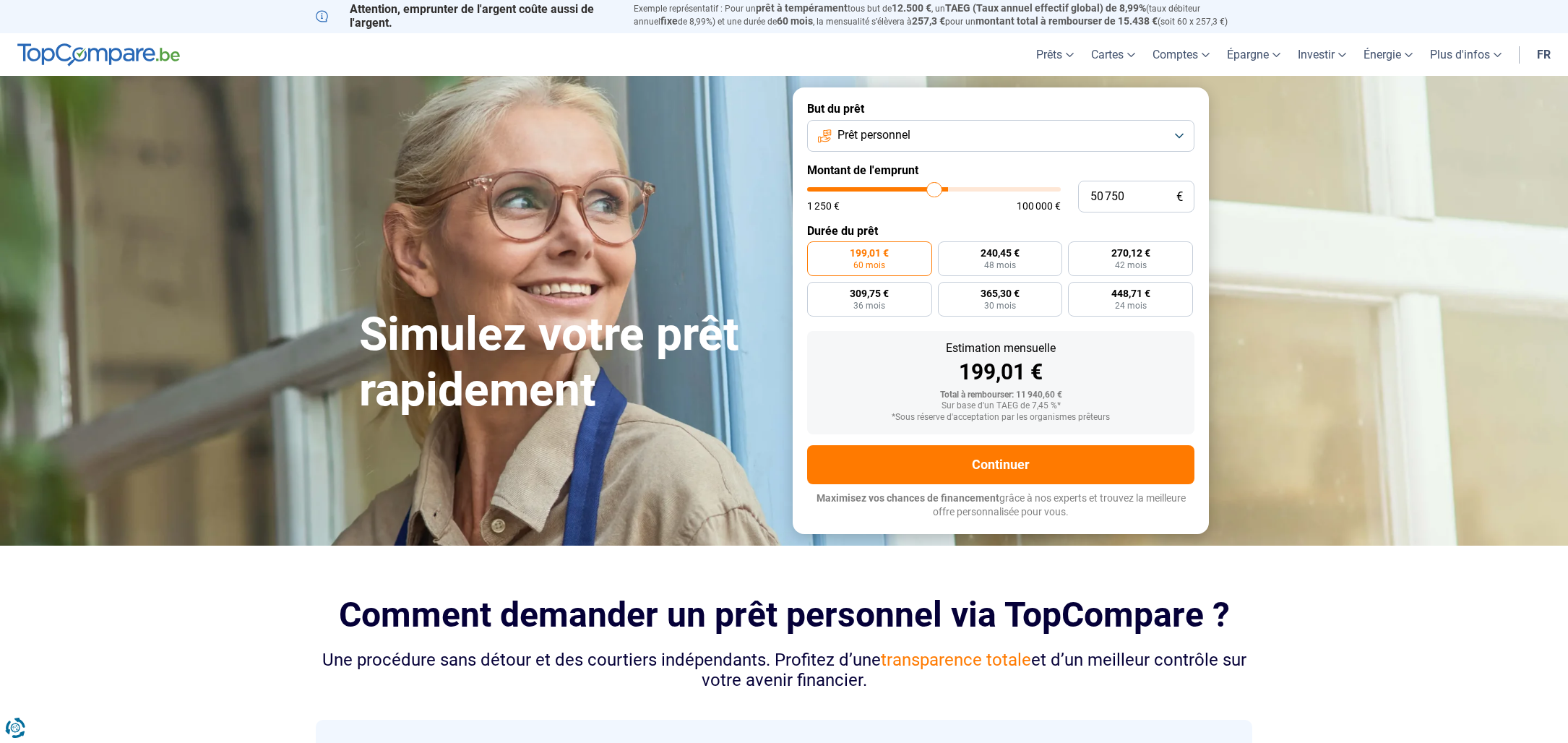
type input "50500"
type input "50 250"
type input "50250"
type input "50 000"
type input "50000"
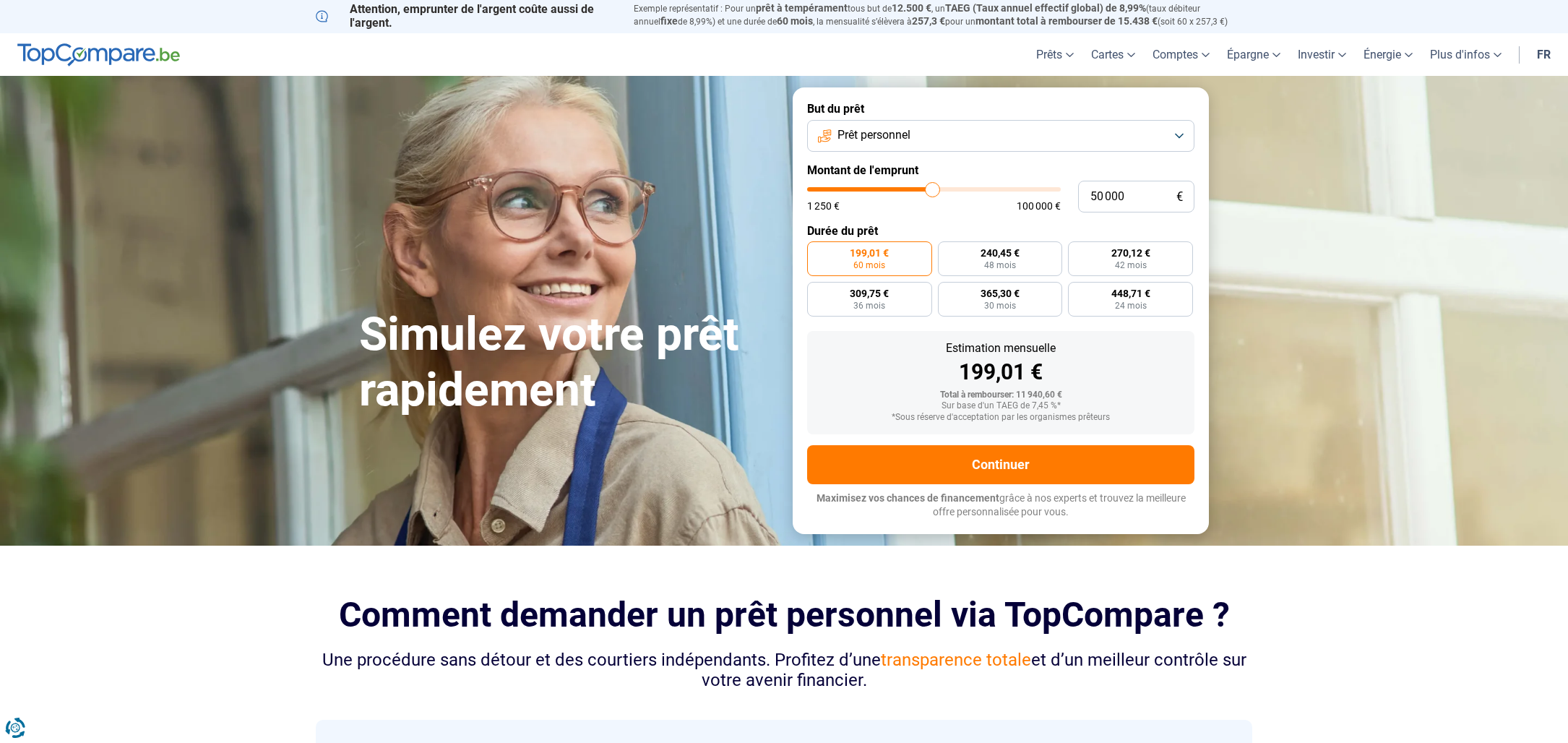
type input "49 750"
type input "49750"
type input "49 500"
type input "49500"
type input "49 250"
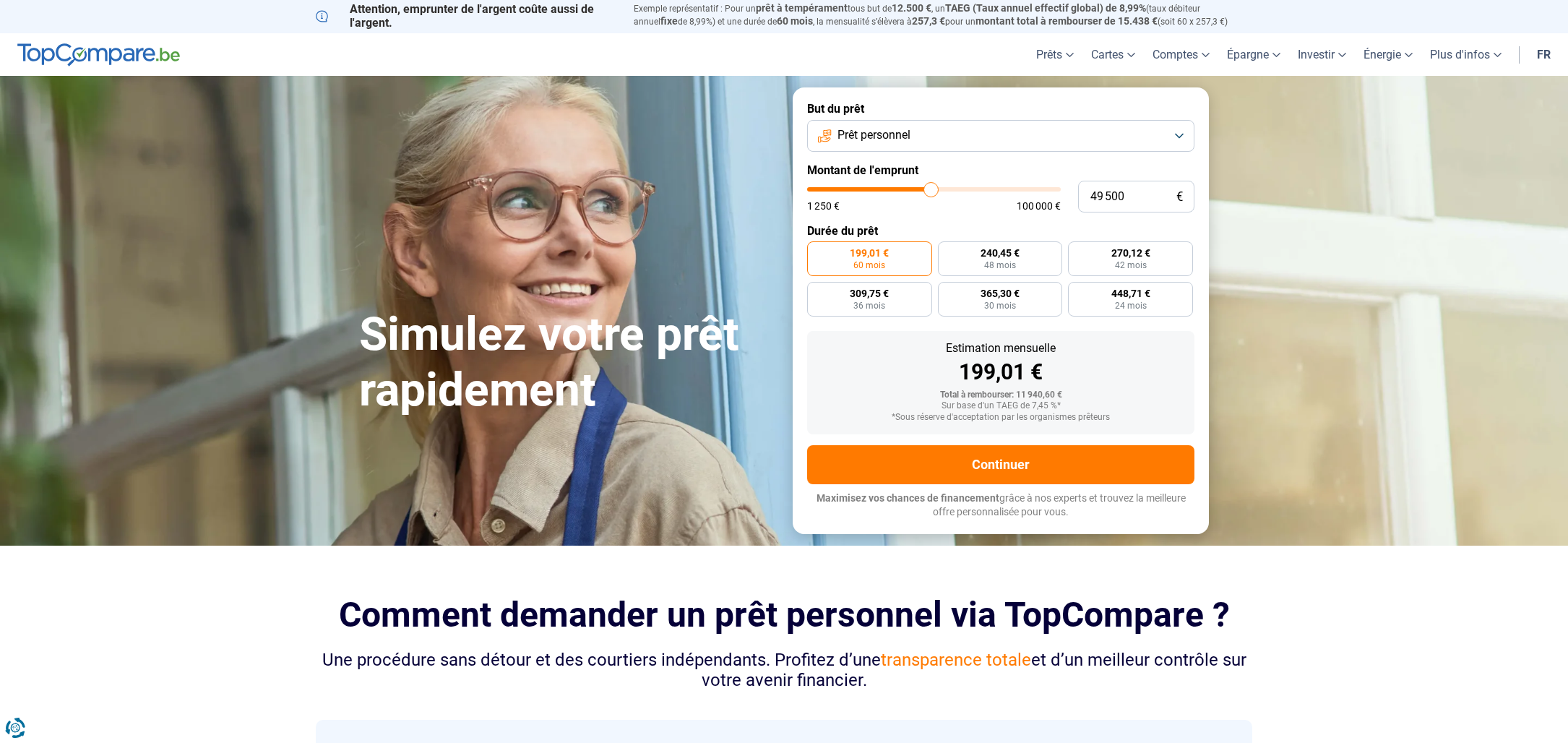
type input "49250"
type input "48 750"
type input "48750"
type input "47 750"
type input "47750"
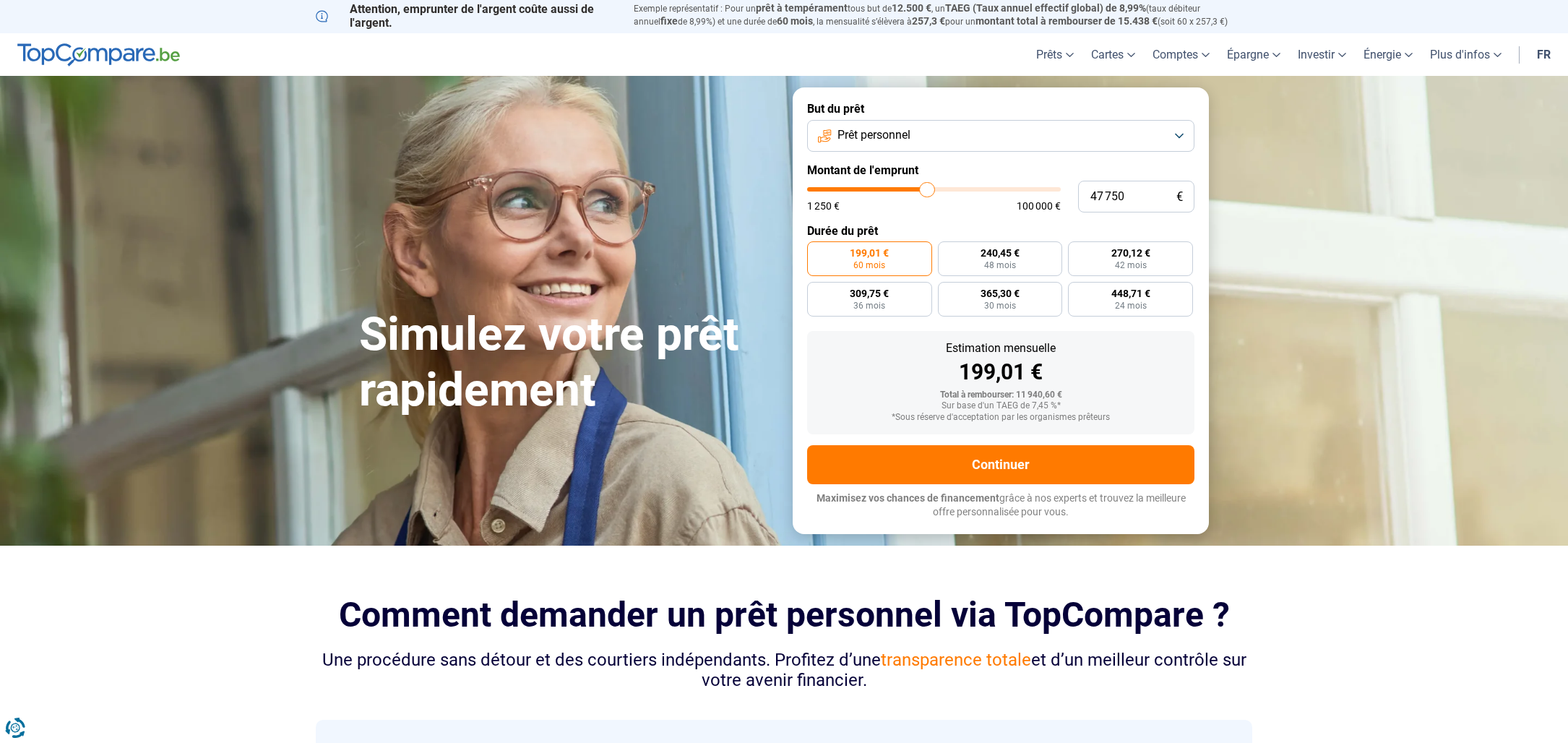
type input "47 250"
type input "47250"
type input "46 750"
type input "46750"
type input "46 250"
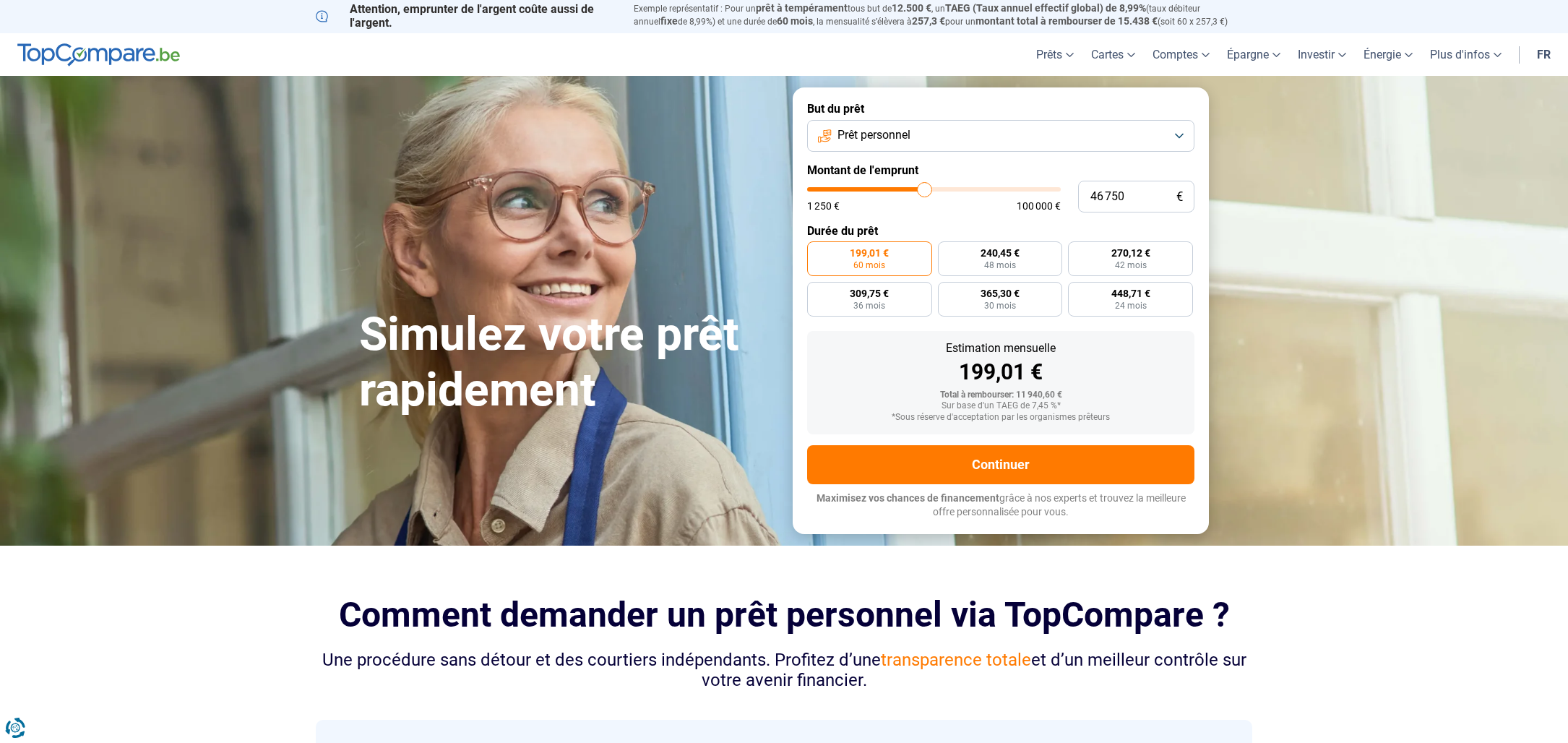
type input "46250"
type input "46 000"
type input "46000"
type input "45 500"
type input "45500"
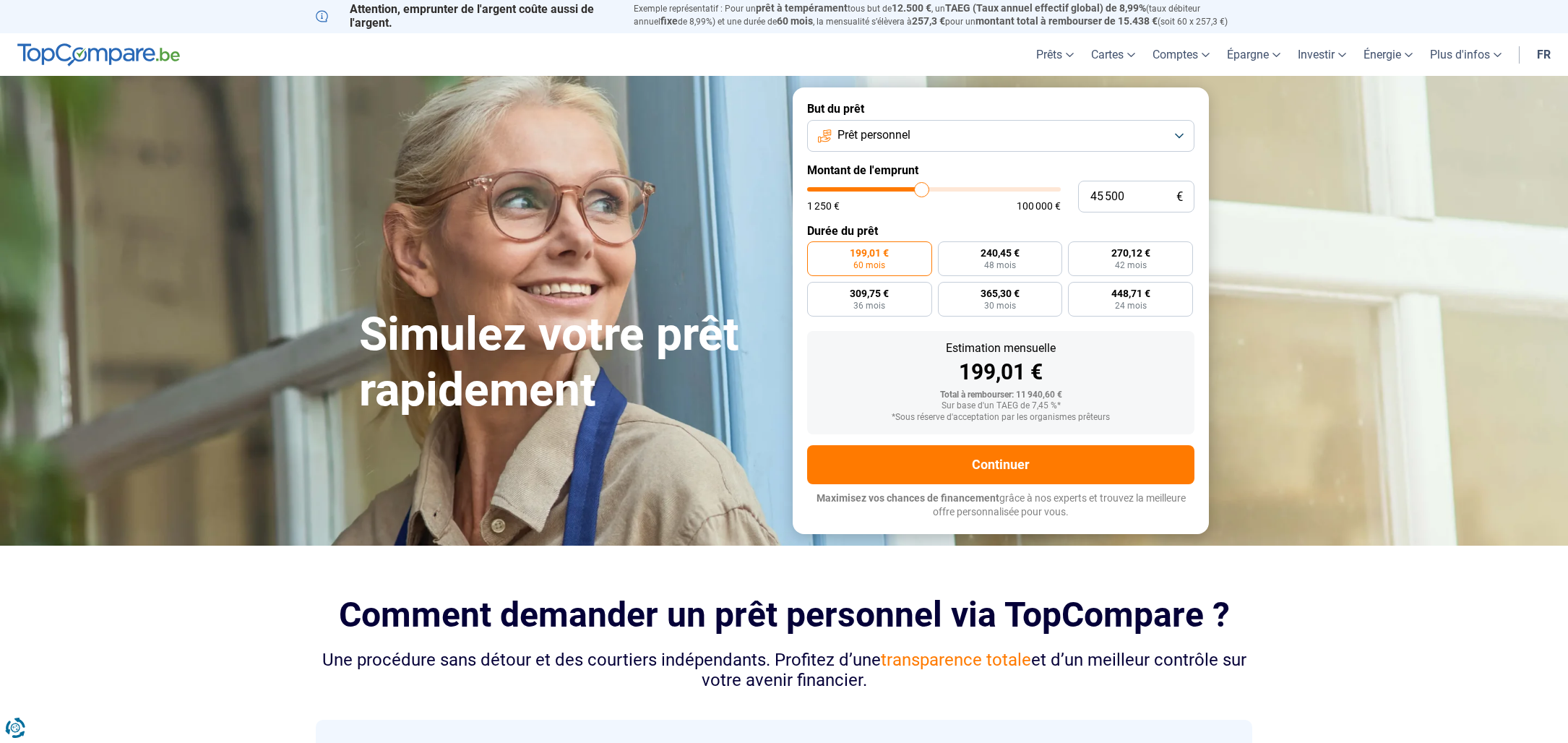
type input "45 250"
type input "45250"
type input "45 000"
type input "45000"
type input "44 750"
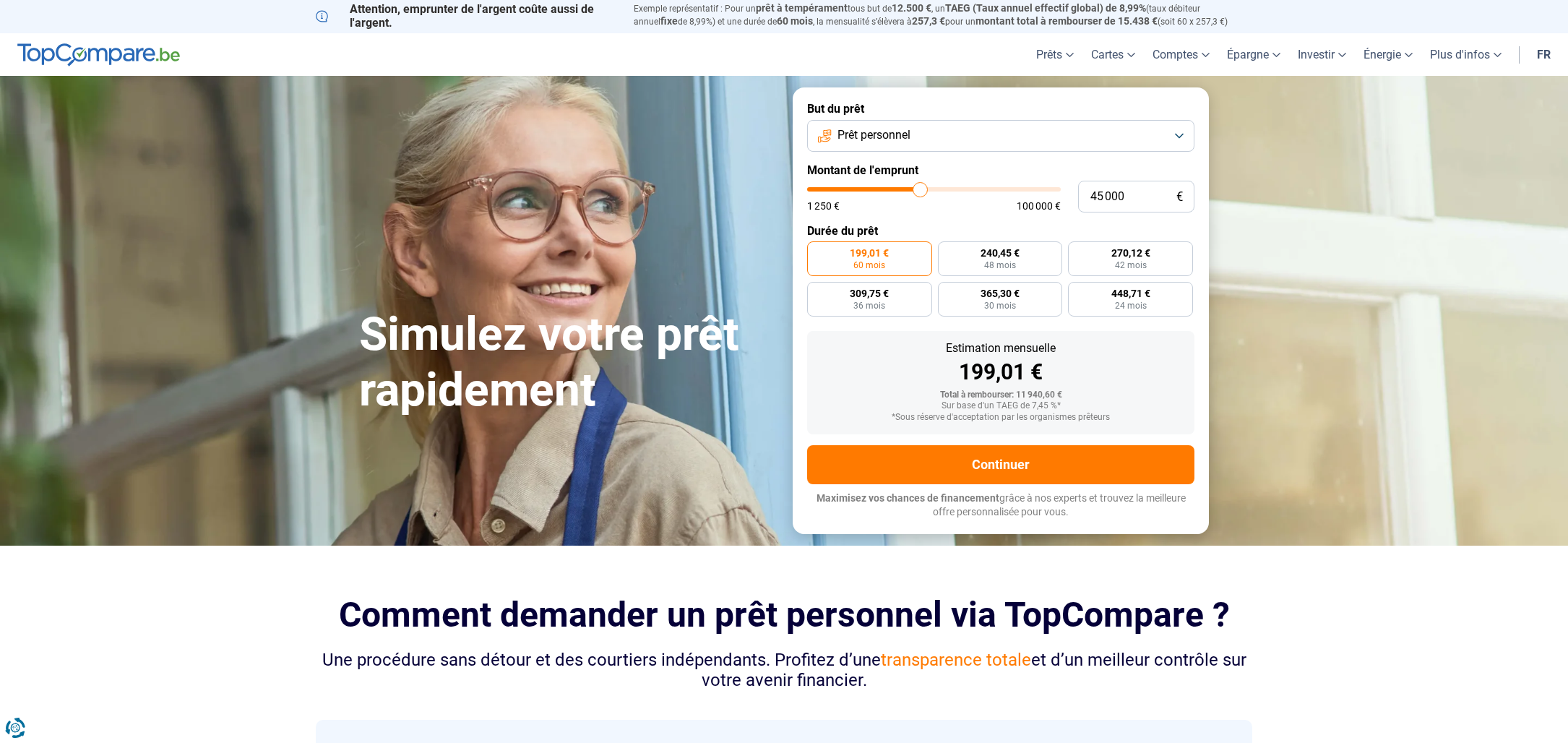
type input "44750"
type input "44 250"
type input "44250"
type input "44 000"
type input "44000"
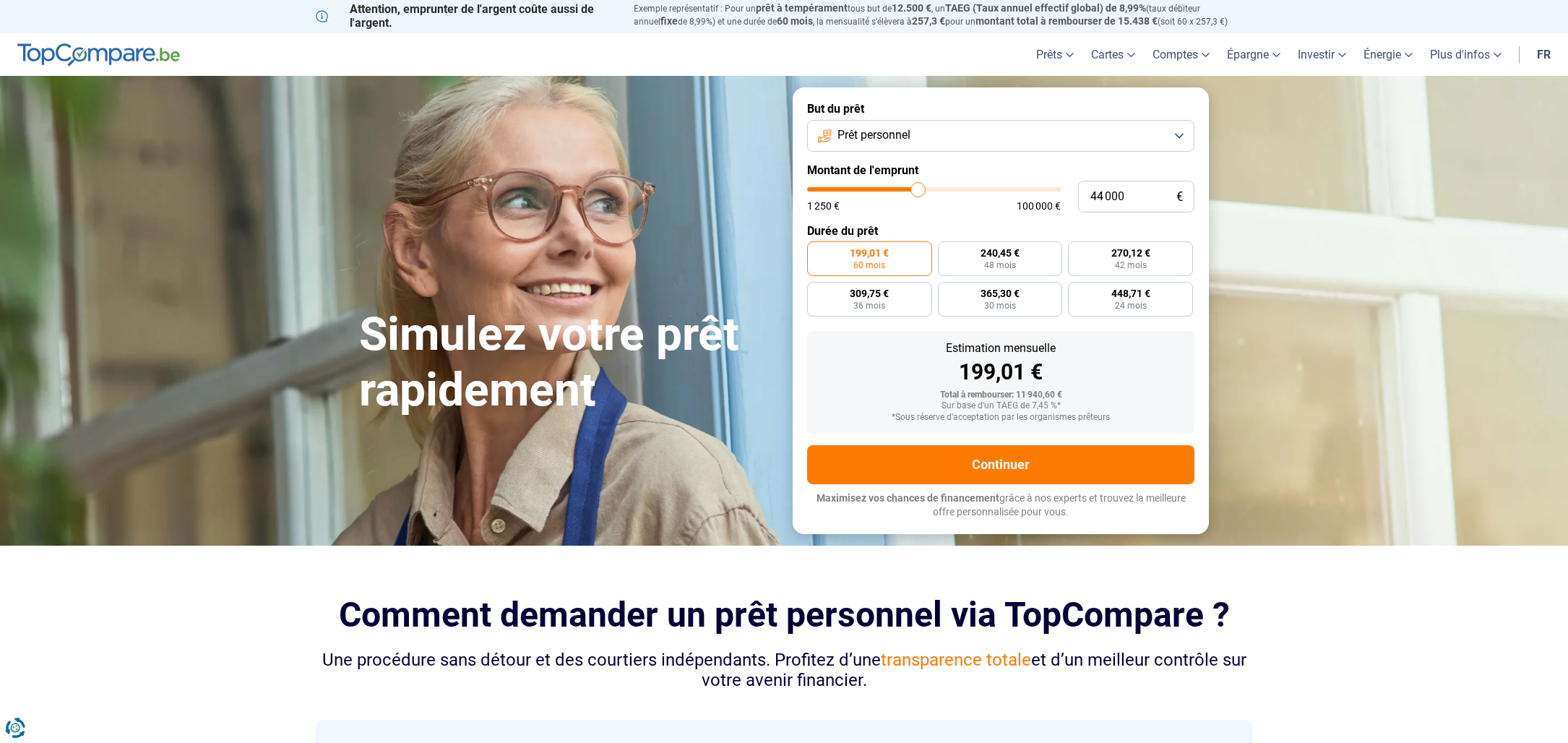
type input "43 750"
type input "43750"
type input "43 250"
type input "43250"
type input "43 000"
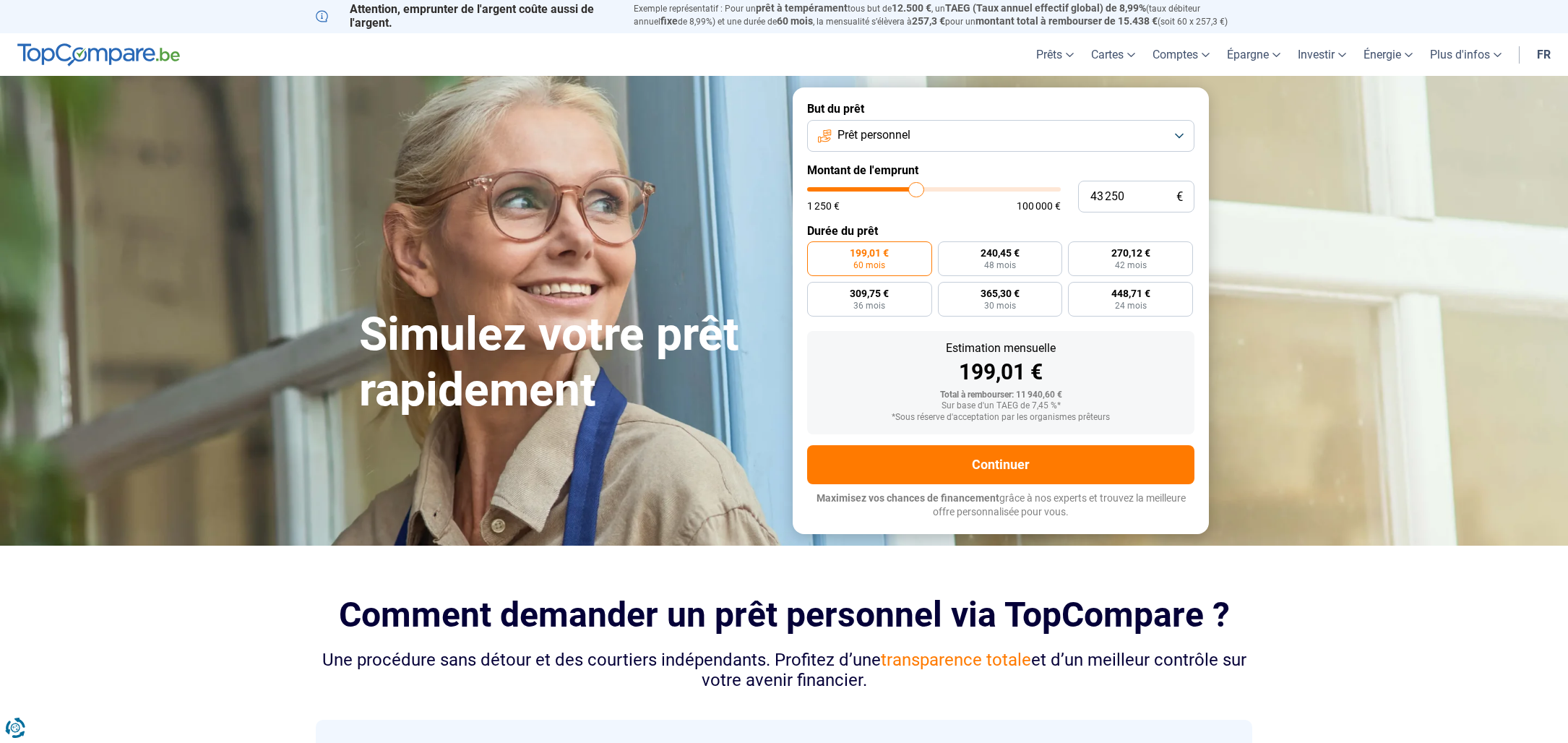
type input "43000"
type input "42 500"
type input "42500"
type input "42 250"
type input "42250"
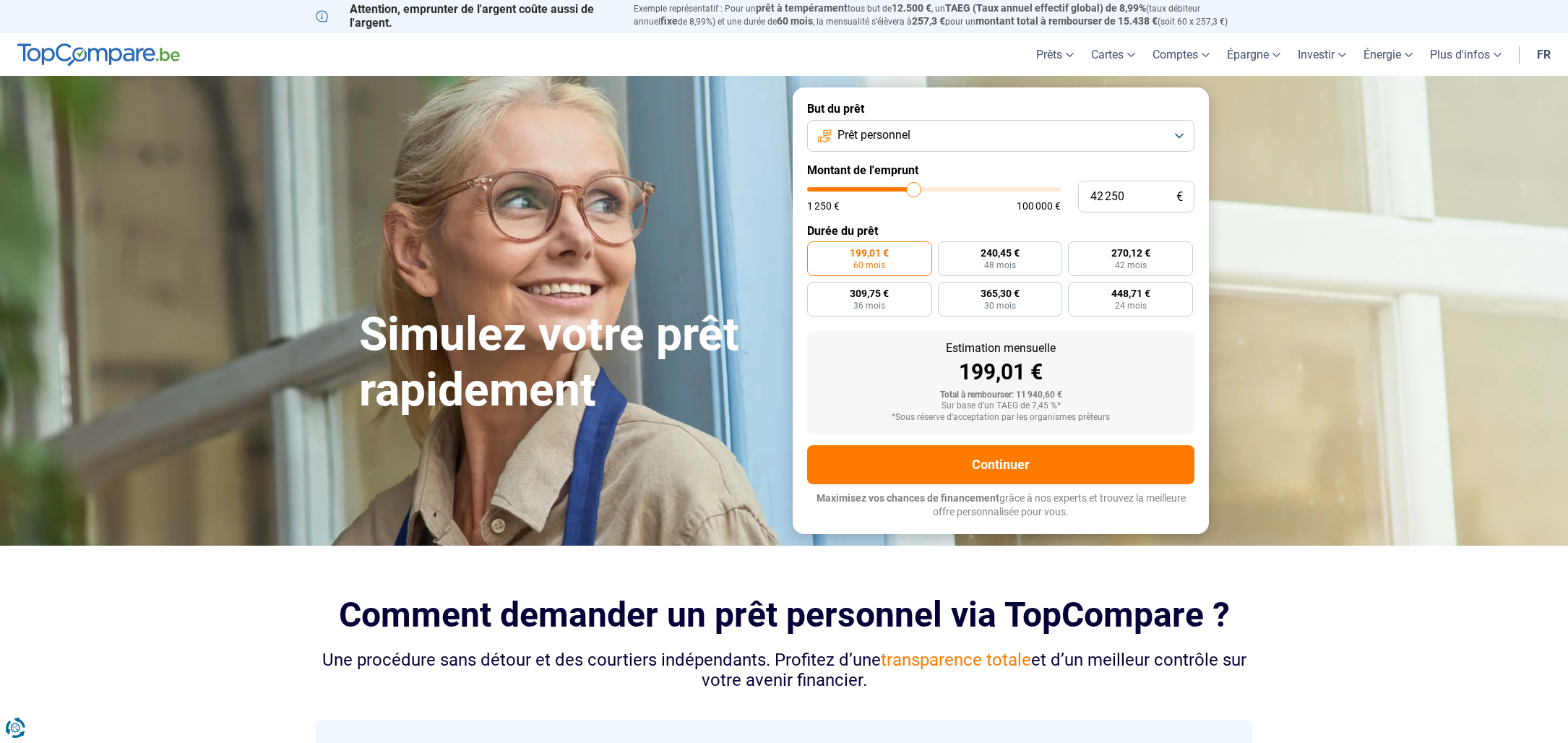
type input "42 000"
type input "42000"
type input "41 750"
type input "41750"
type input "41 250"
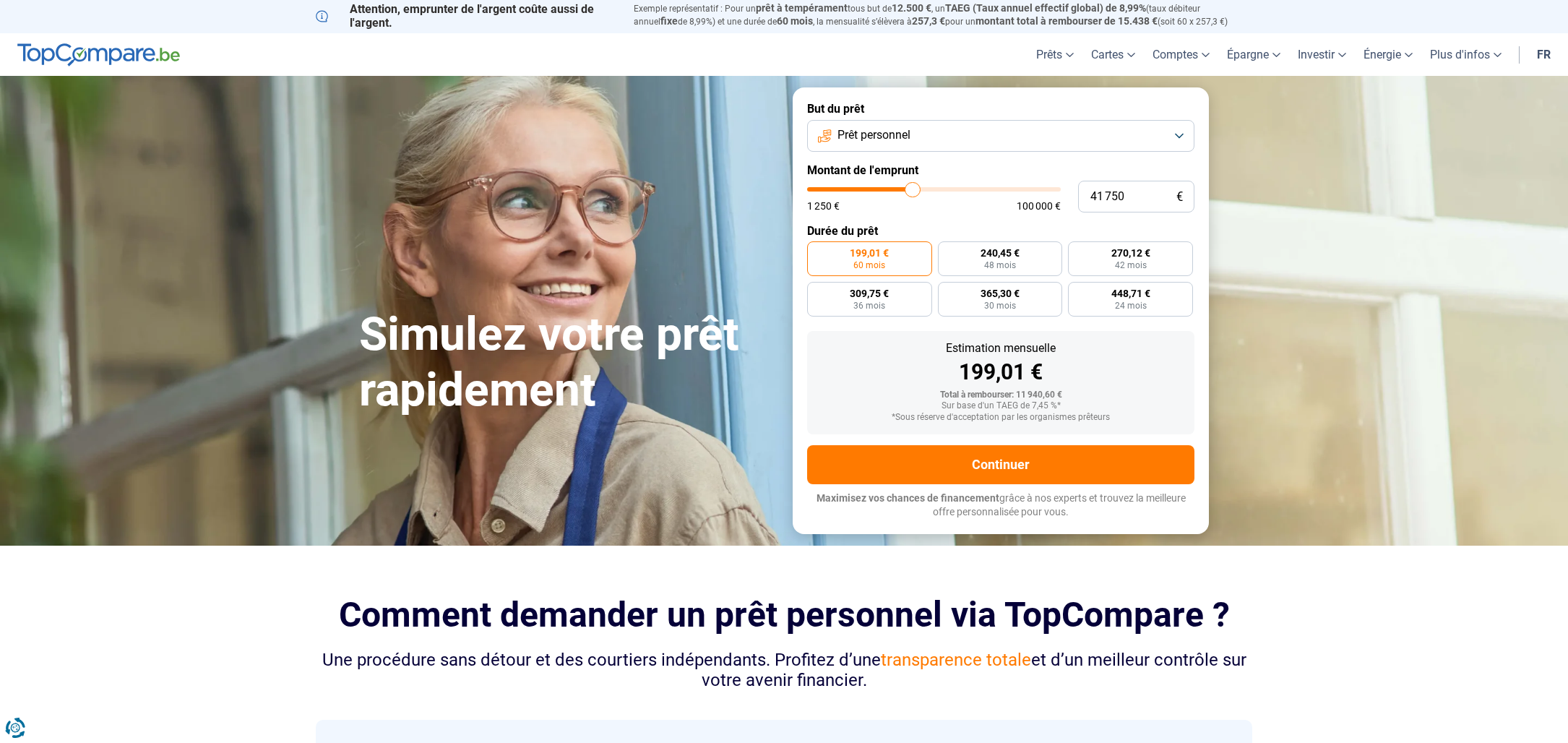
type input "41250"
type input "41 000"
type input "41000"
type input "40 750"
type input "40750"
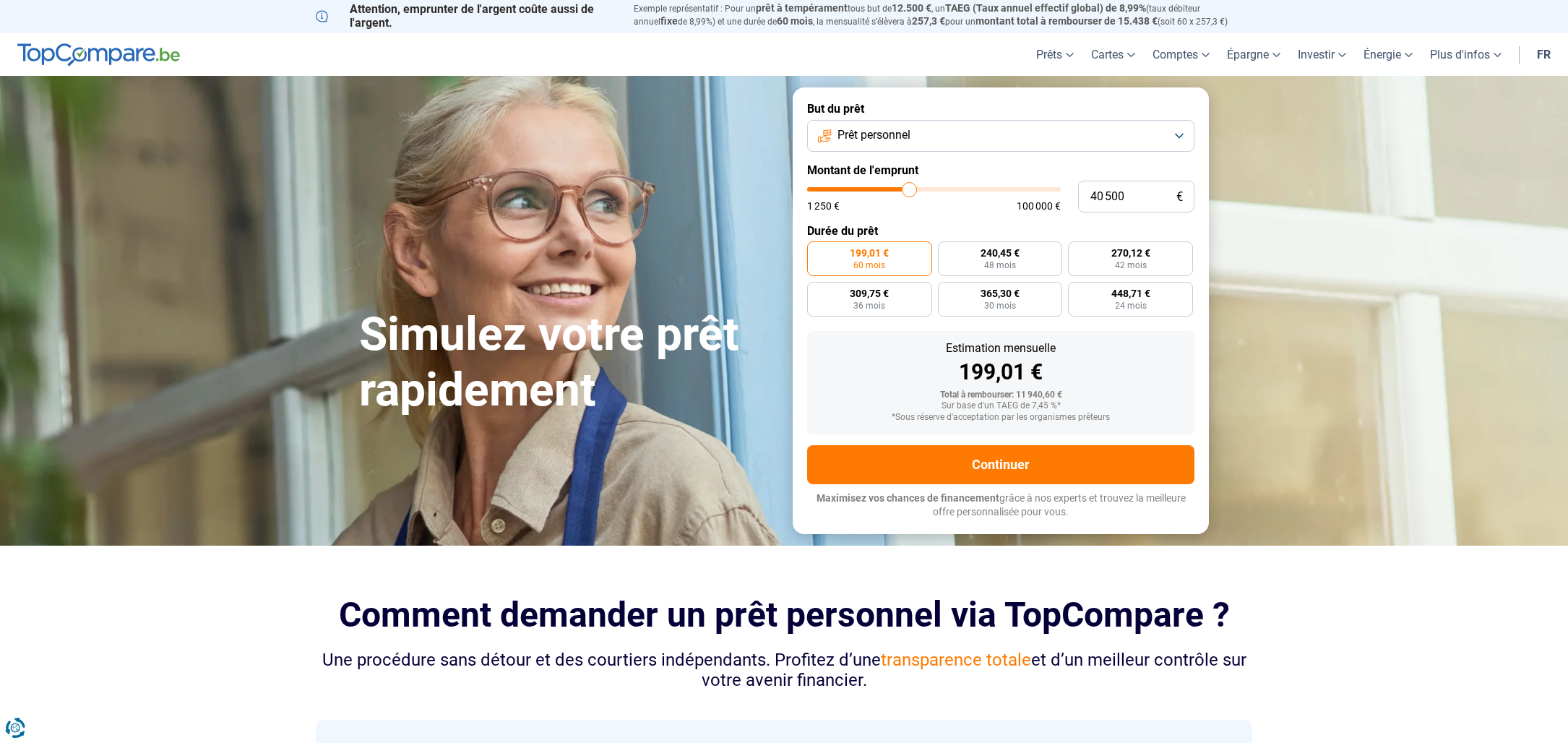
drag, startPoint x: 835, startPoint y: 192, endPoint x: 909, endPoint y: 197, distance: 74.2
click at [909, 192] on input "range" at bounding box center [934, 188] width 253 height 4
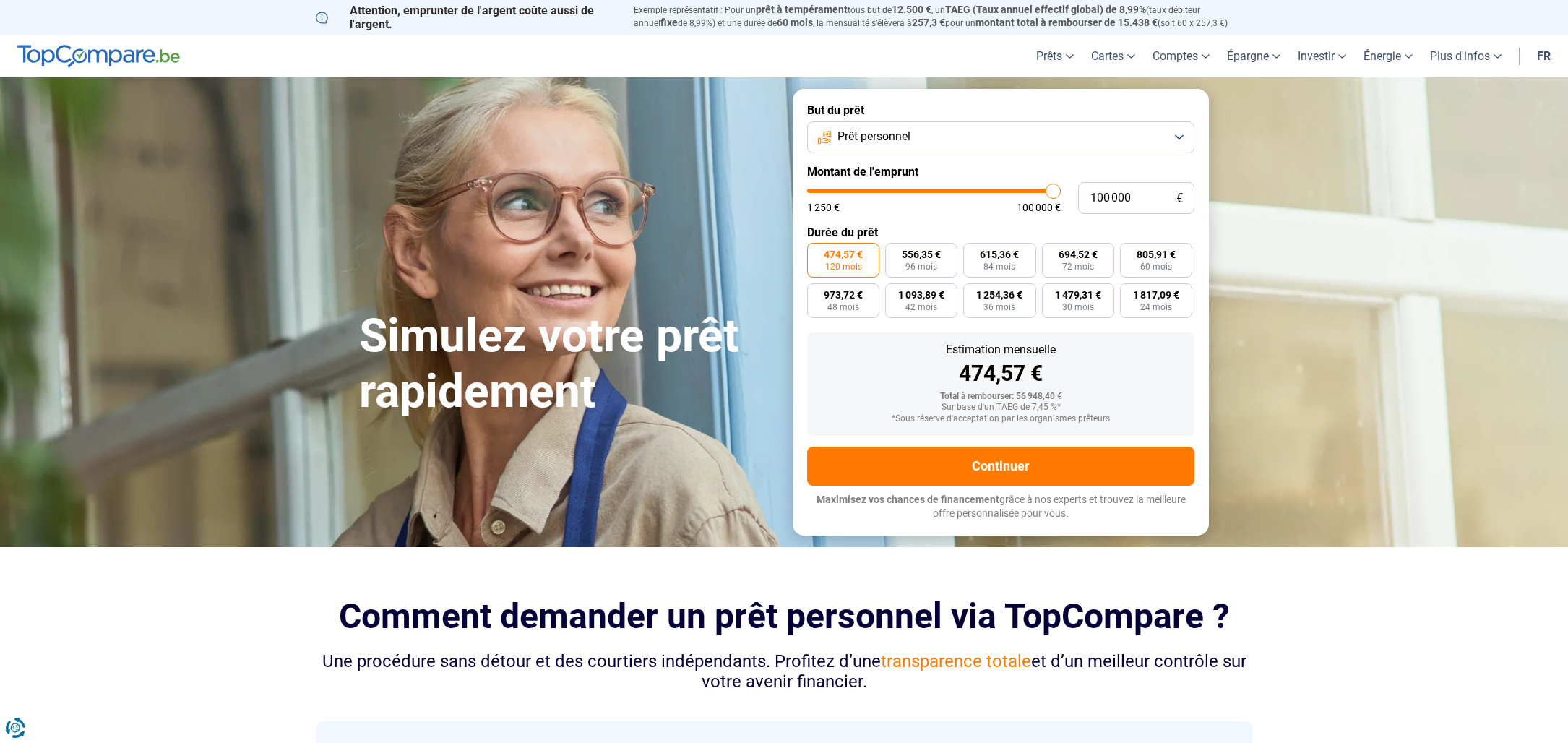
drag, startPoint x: 912, startPoint y: 191, endPoint x: 1066, endPoint y: 198, distance: 154.2
click at [1061, 193] on input "range" at bounding box center [934, 190] width 253 height 4
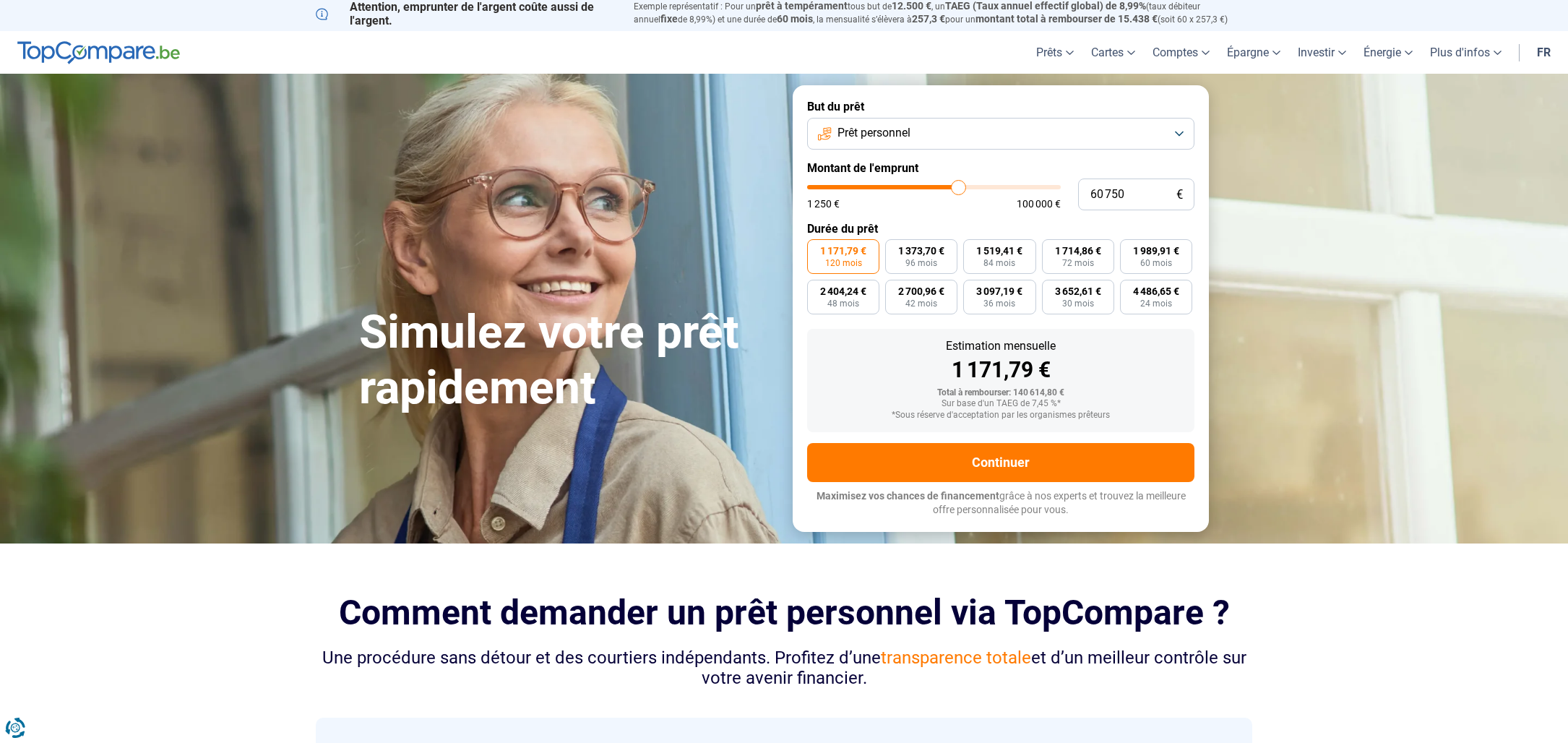
drag, startPoint x: 1053, startPoint y: 192, endPoint x: 958, endPoint y: 193, distance: 95.0
click at [958, 189] on input "range" at bounding box center [934, 187] width 253 height 4
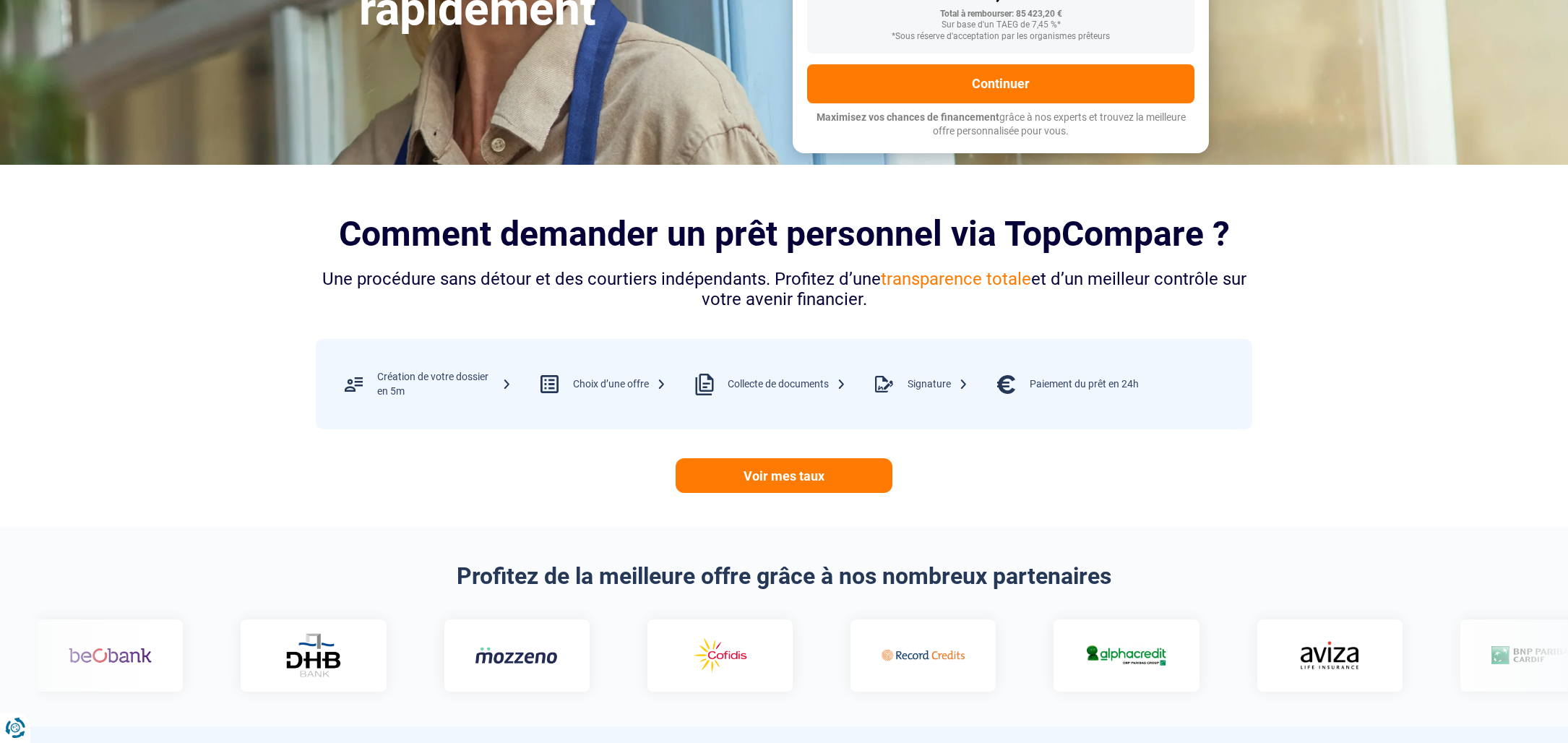
scroll to position [0, 0]
